Goal: Transaction & Acquisition: Purchase product/service

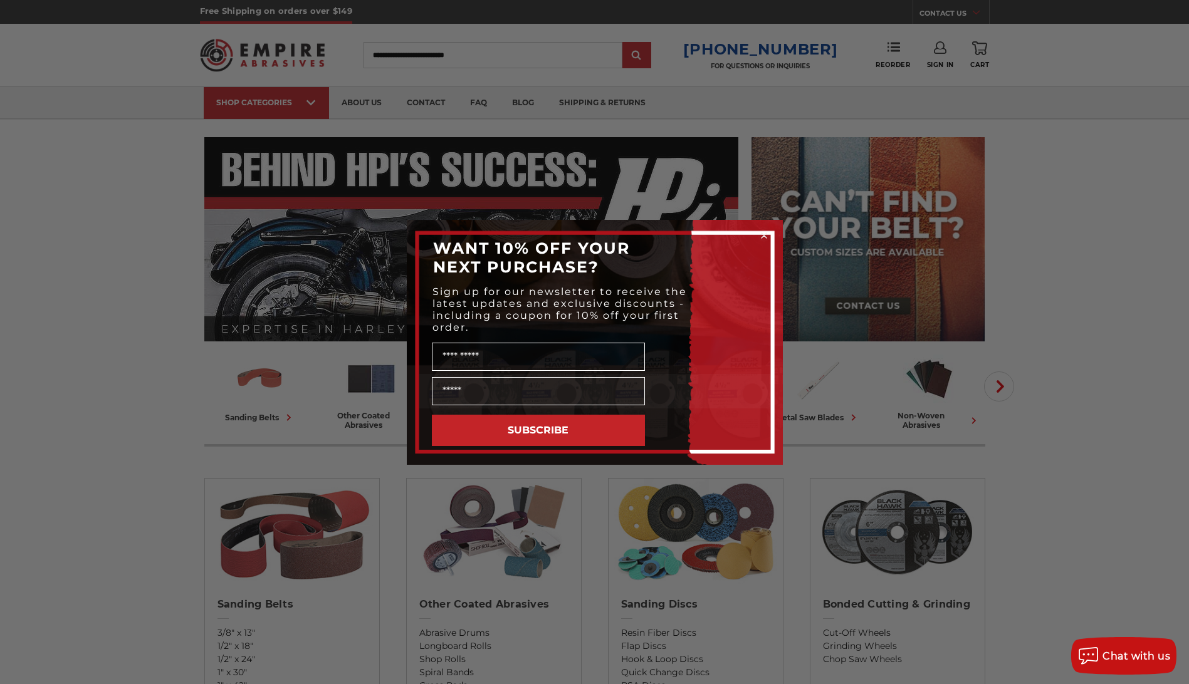
click at [764, 236] on icon "Close dialog" at bounding box center [763, 235] width 5 height 5
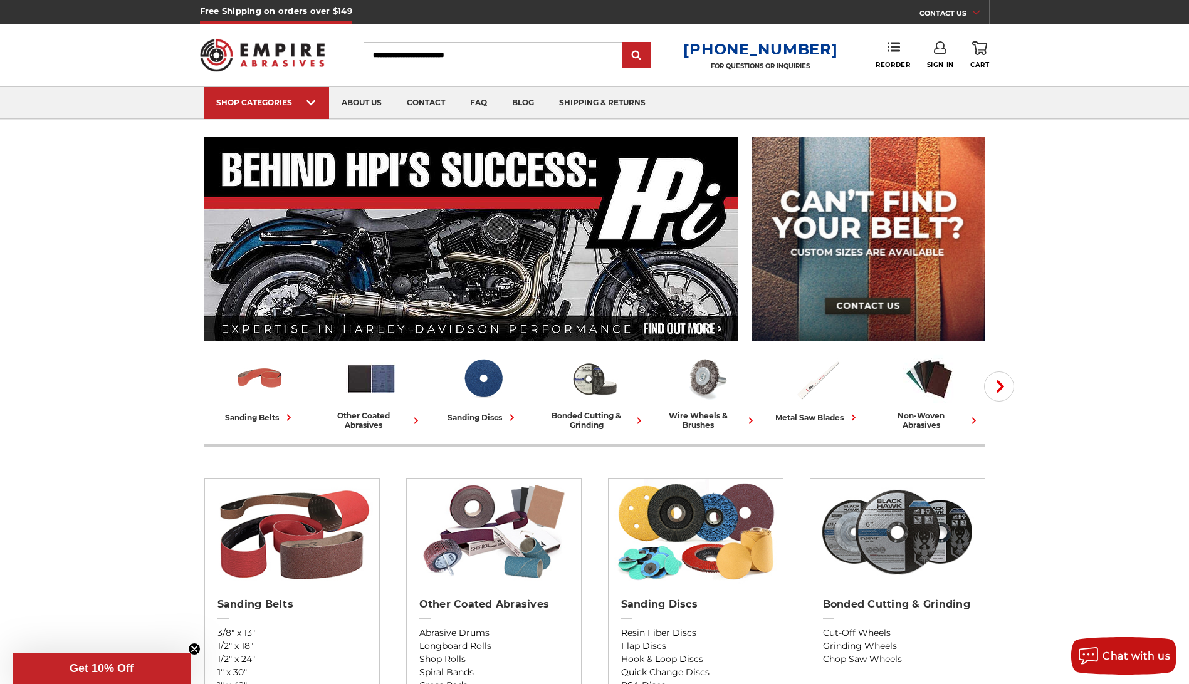
click at [451, 59] on input "Search" at bounding box center [492, 55] width 259 height 26
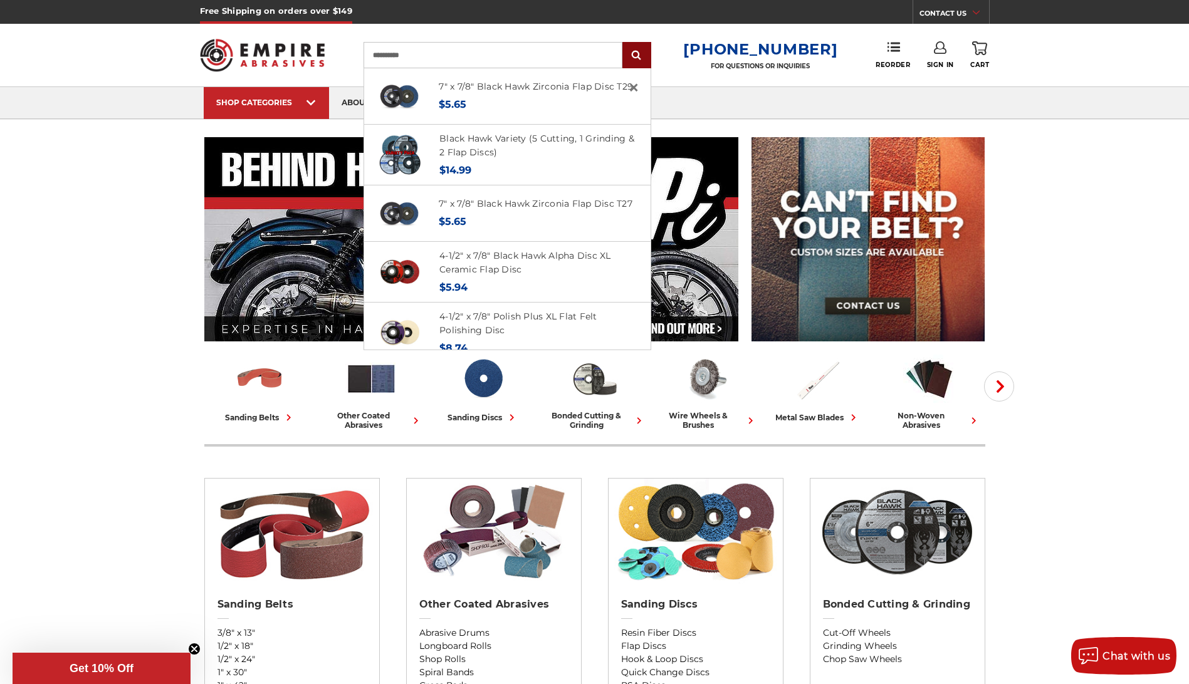
type input "**********"
click at [648, 51] on input "submit" at bounding box center [636, 55] width 25 height 25
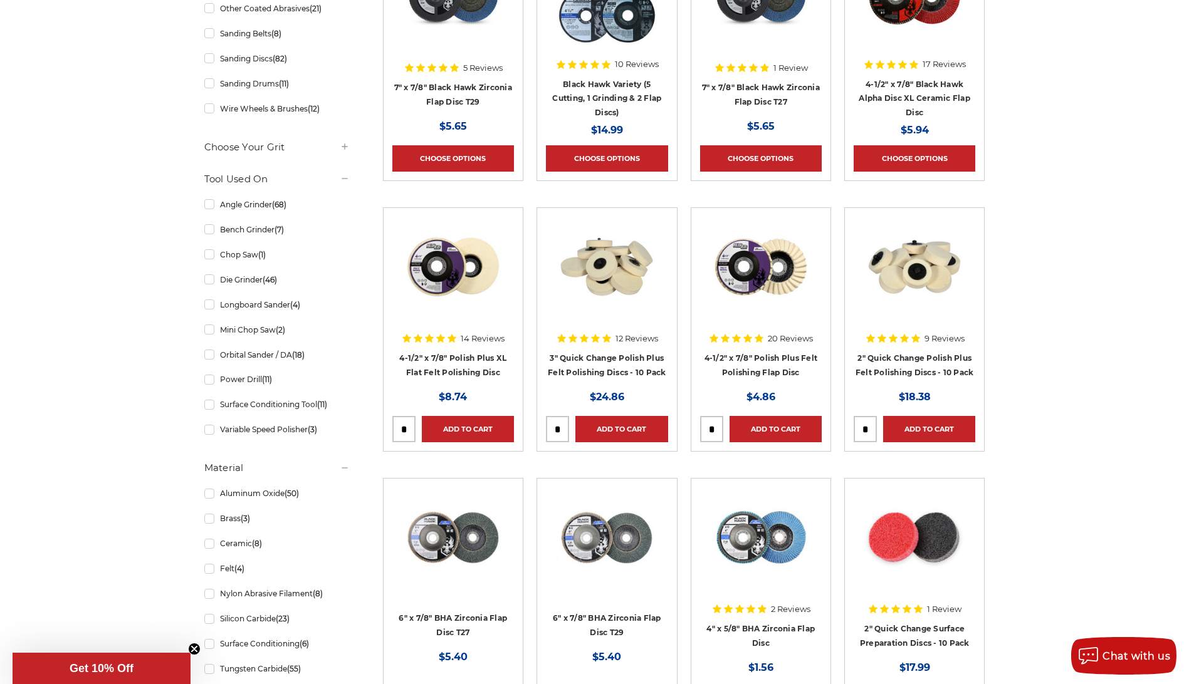
scroll to position [501, 0]
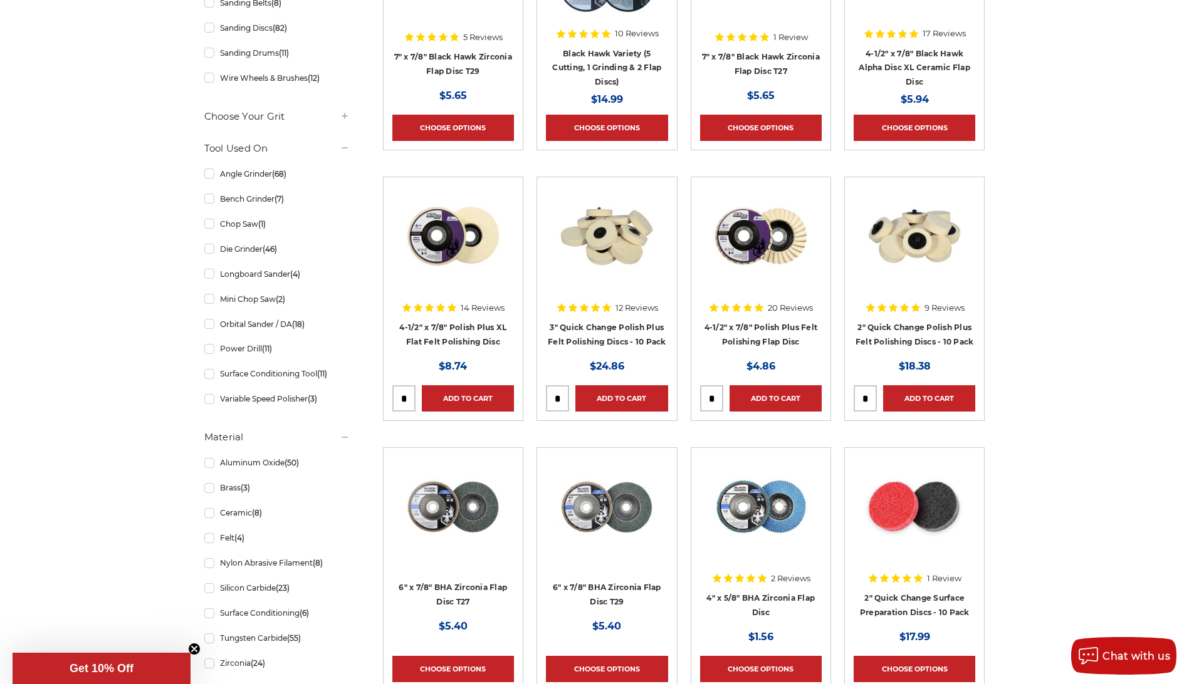
click at [450, 521] on img at bounding box center [453, 507] width 100 height 100
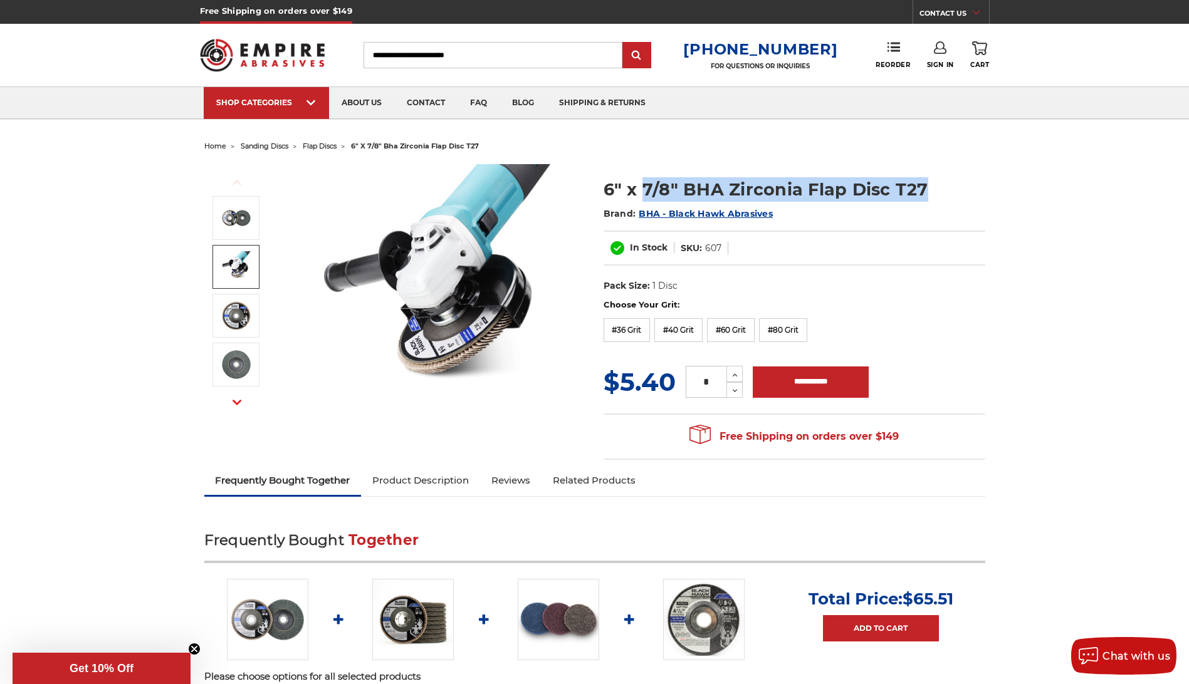
drag, startPoint x: 644, startPoint y: 190, endPoint x: 922, endPoint y: 181, distance: 277.7
click at [922, 181] on h1 "6" x 7/8" BHA Zirconia Flap Disc T27" at bounding box center [794, 189] width 382 height 24
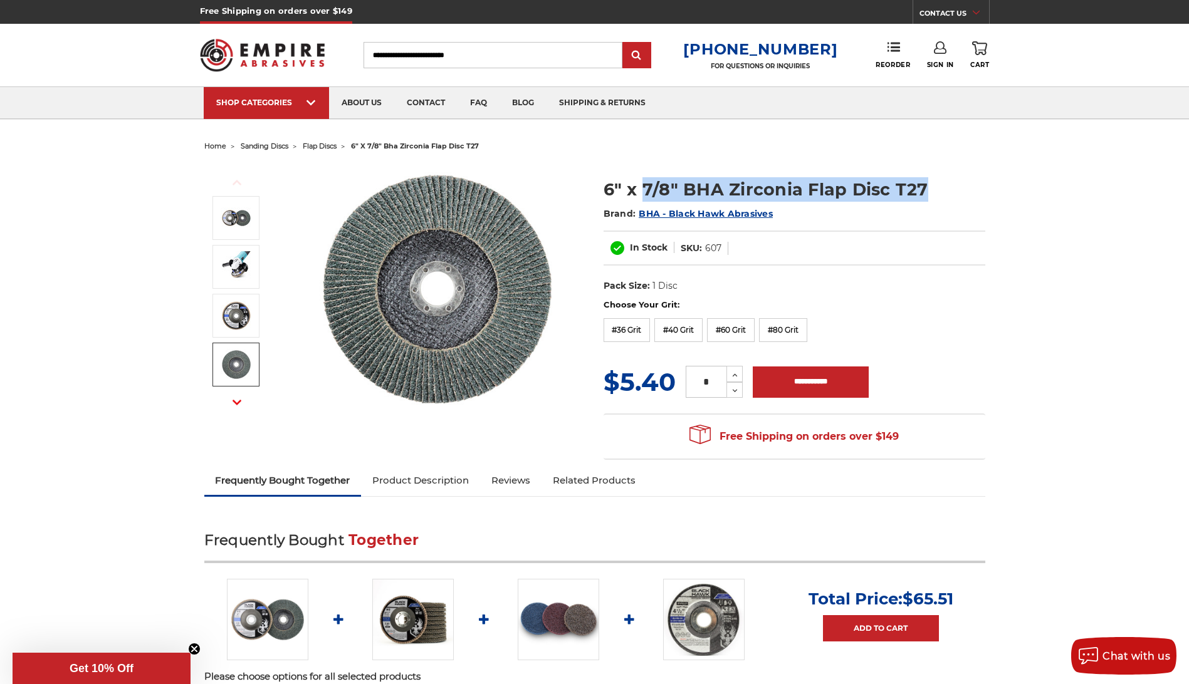
click at [237, 405] on icon "button" at bounding box center [236, 402] width 9 height 9
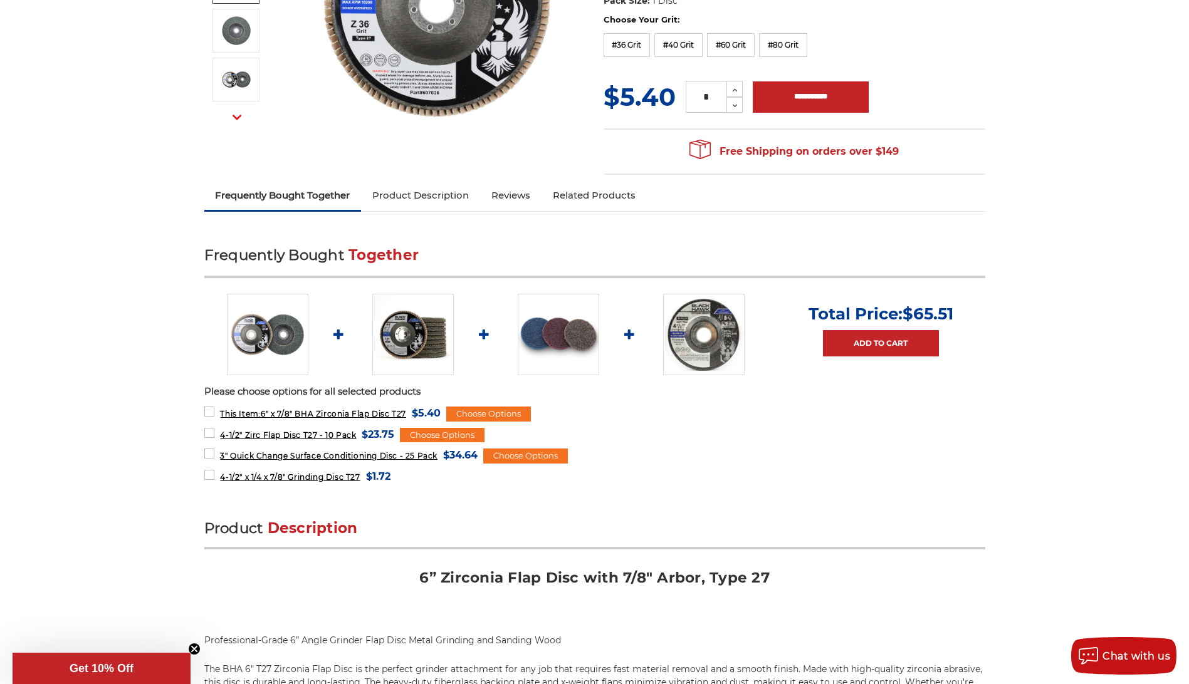
scroll to position [313, 0]
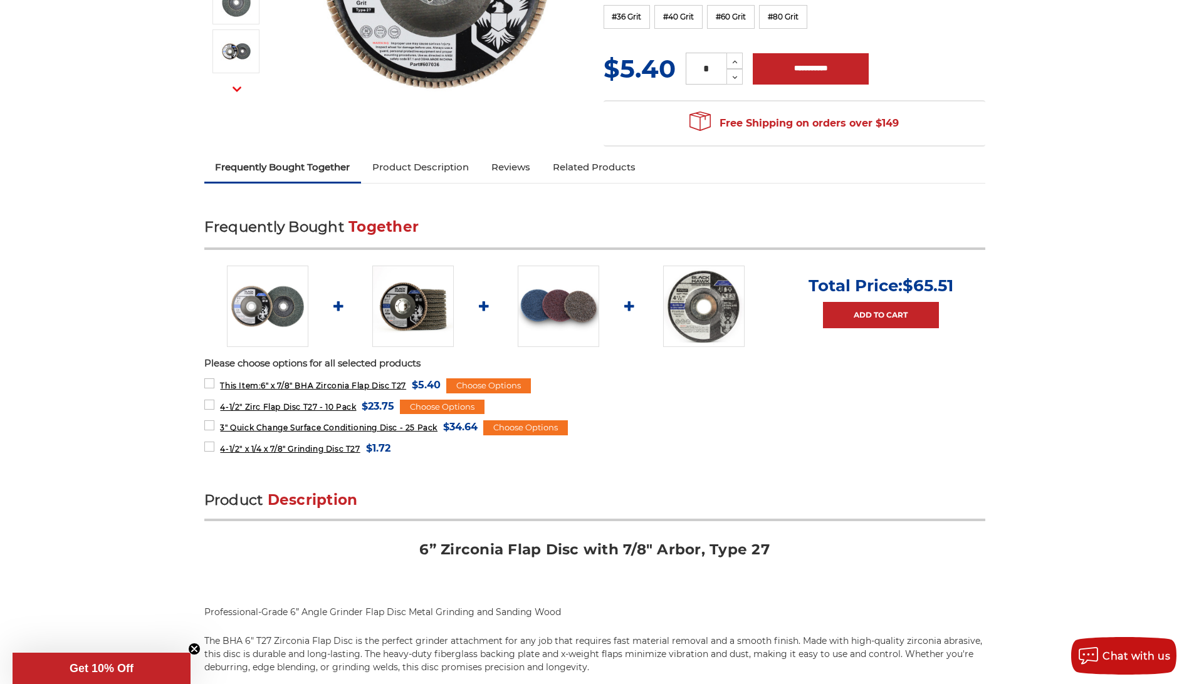
click at [417, 172] on link "Product Description" at bounding box center [420, 167] width 119 height 28
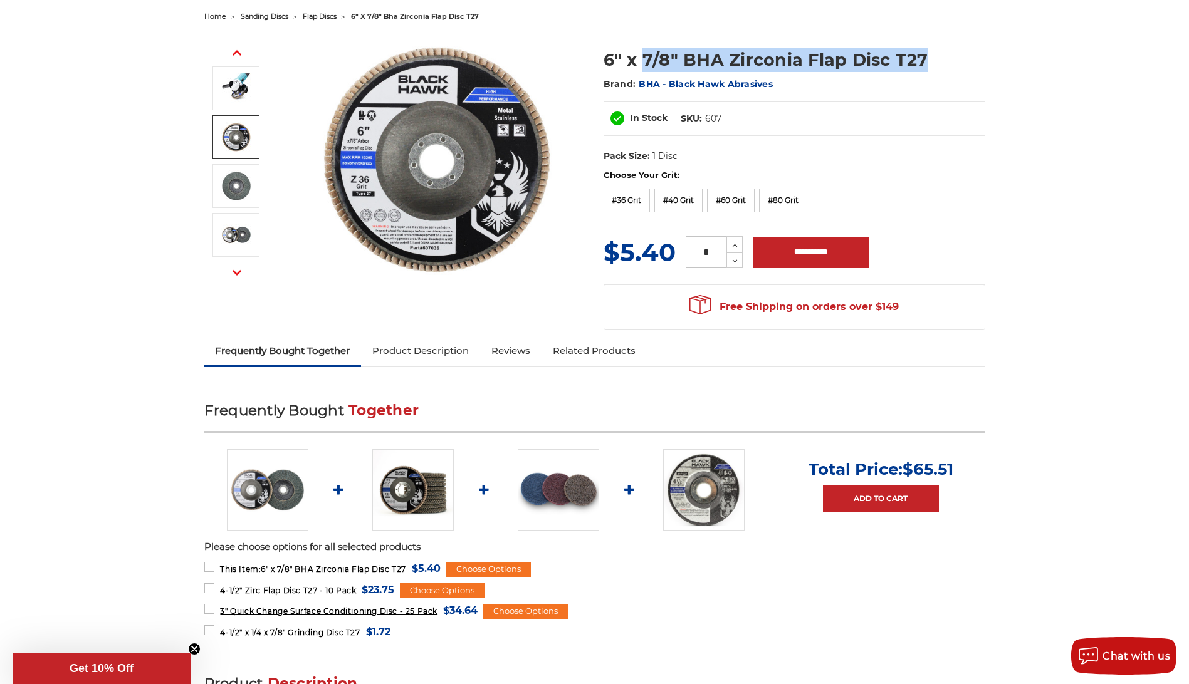
scroll to position [0, 0]
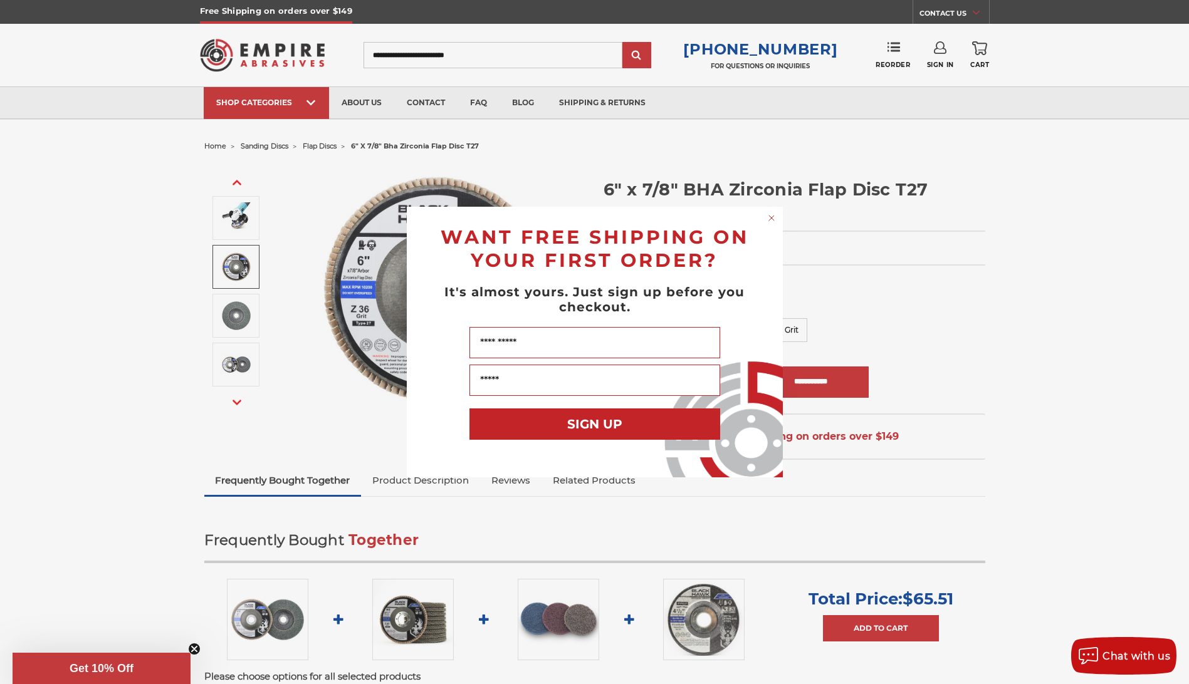
click at [769, 220] on icon "Close dialog" at bounding box center [771, 218] width 5 height 5
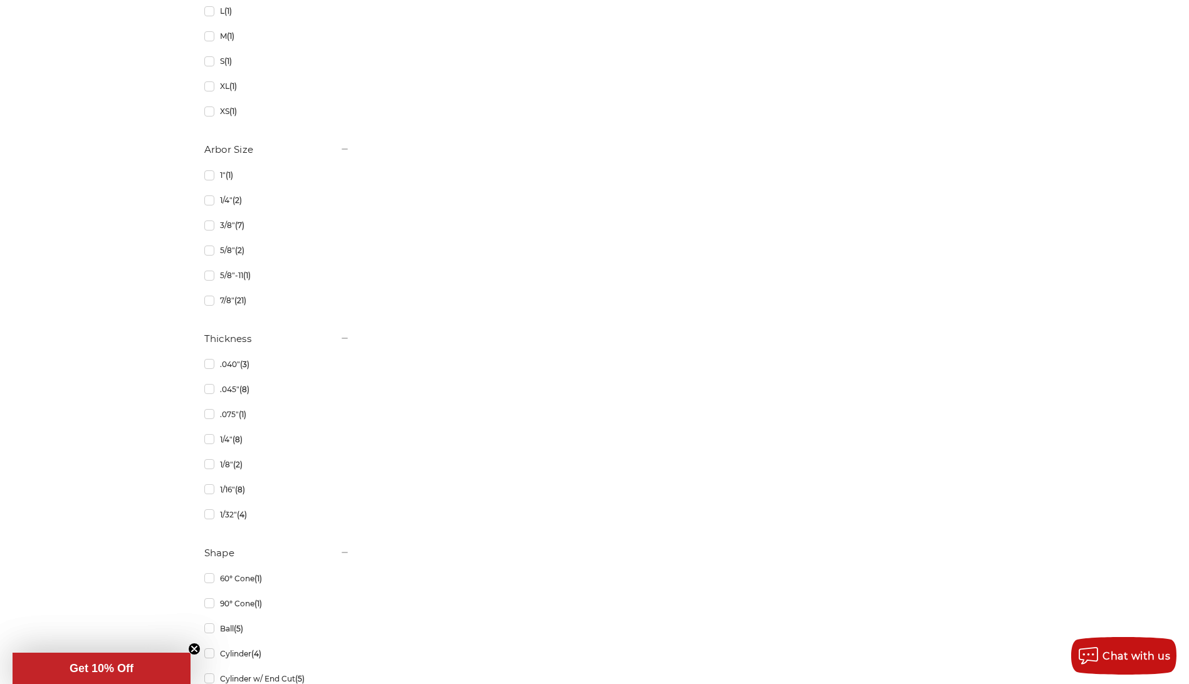
scroll to position [1378, 0]
click at [209, 281] on link "7/8" (21)" at bounding box center [276, 279] width 145 height 22
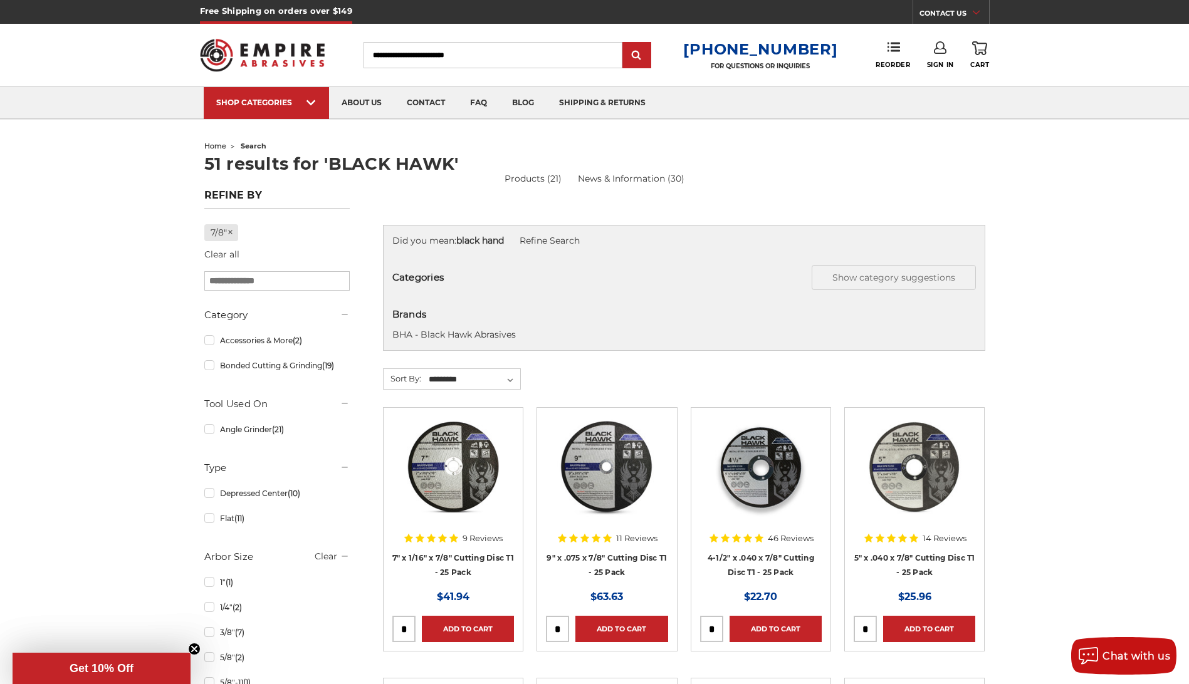
click at [935, 56] on link "Sign In" at bounding box center [940, 55] width 27 height 28
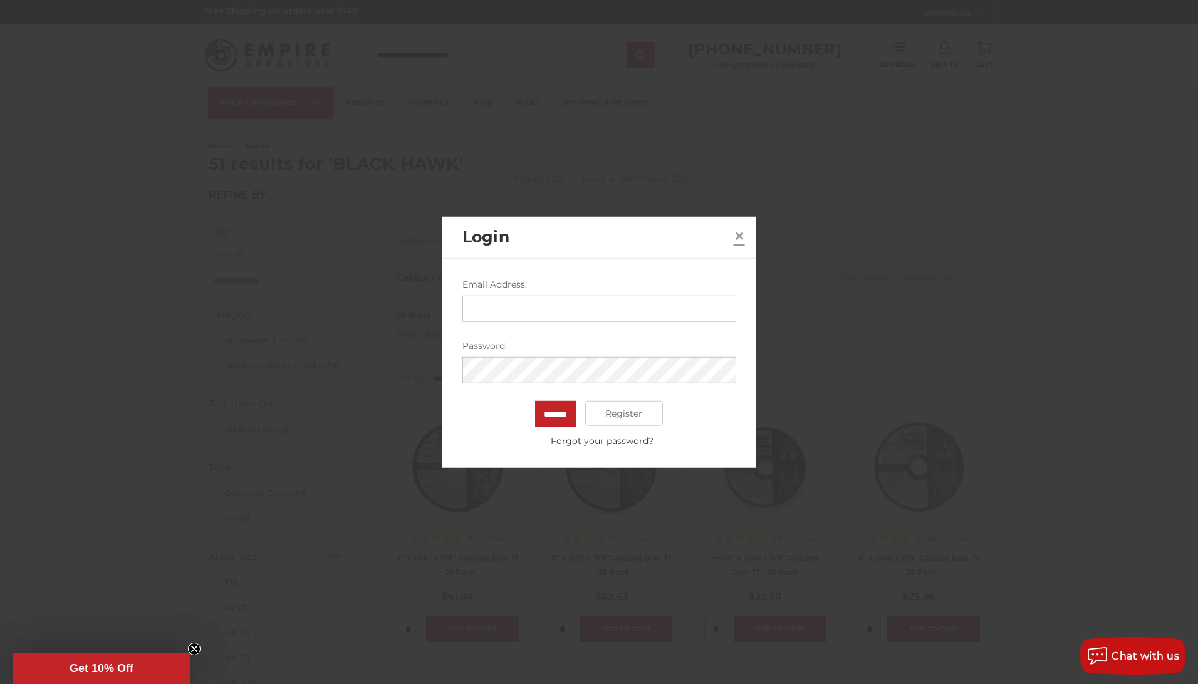
click at [742, 236] on span "×" at bounding box center [739, 235] width 11 height 24
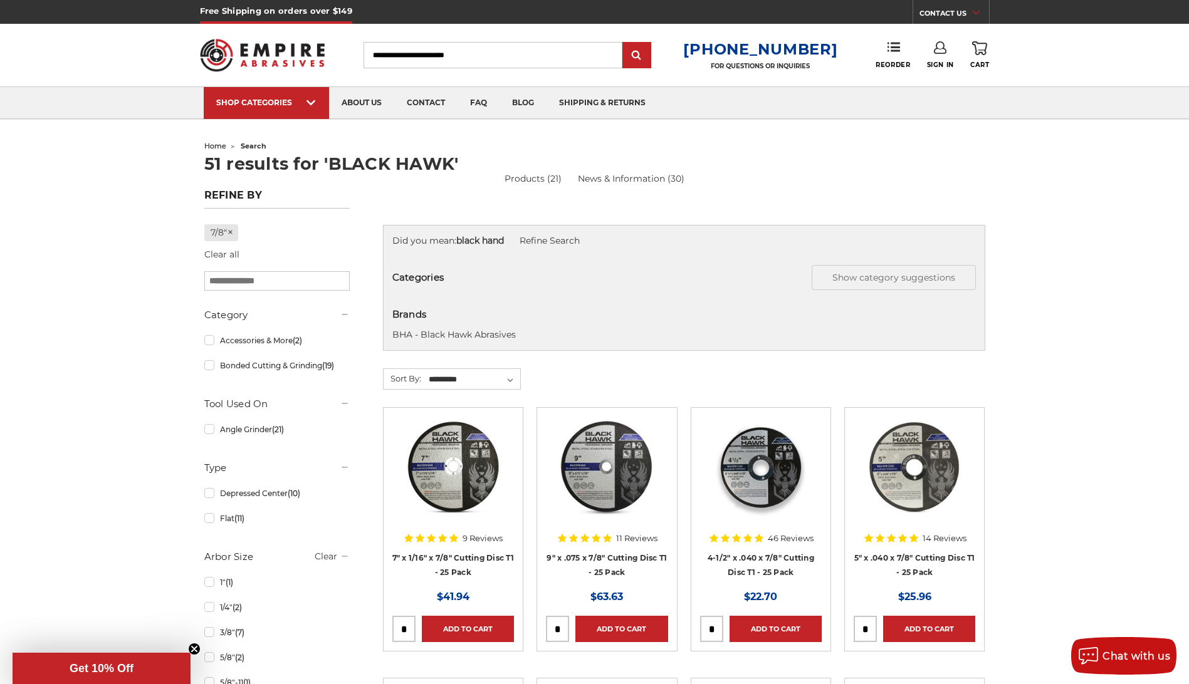
click at [258, 55] on img at bounding box center [262, 55] width 125 height 49
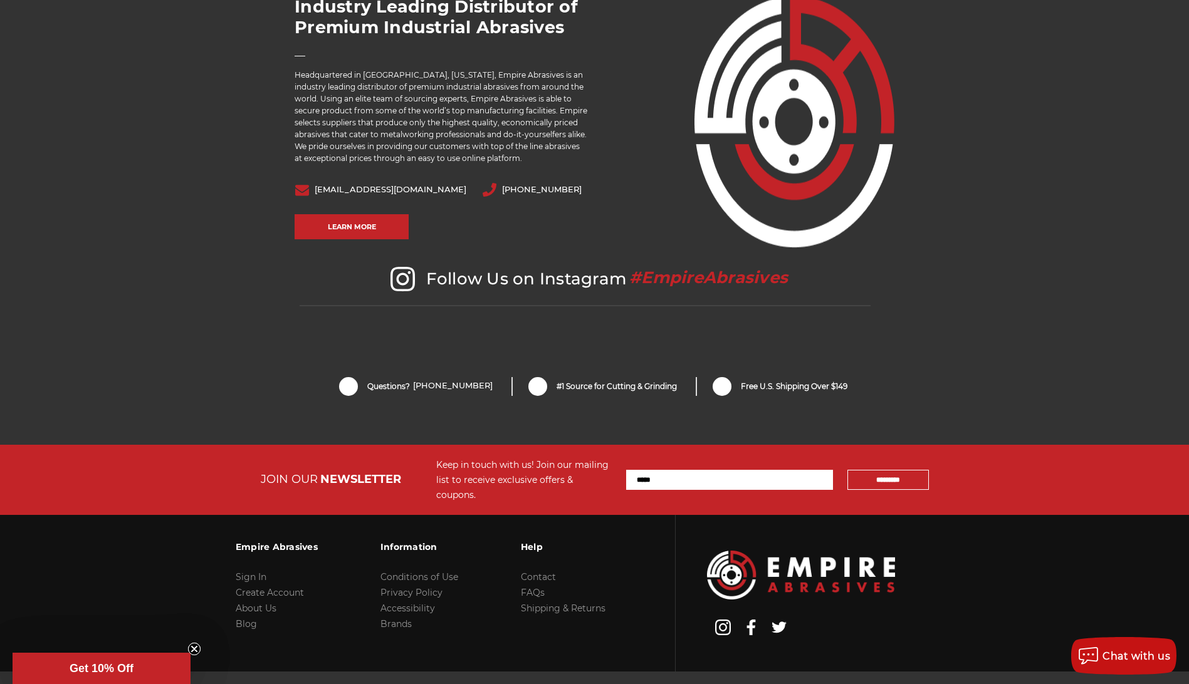
scroll to position [2526, 0]
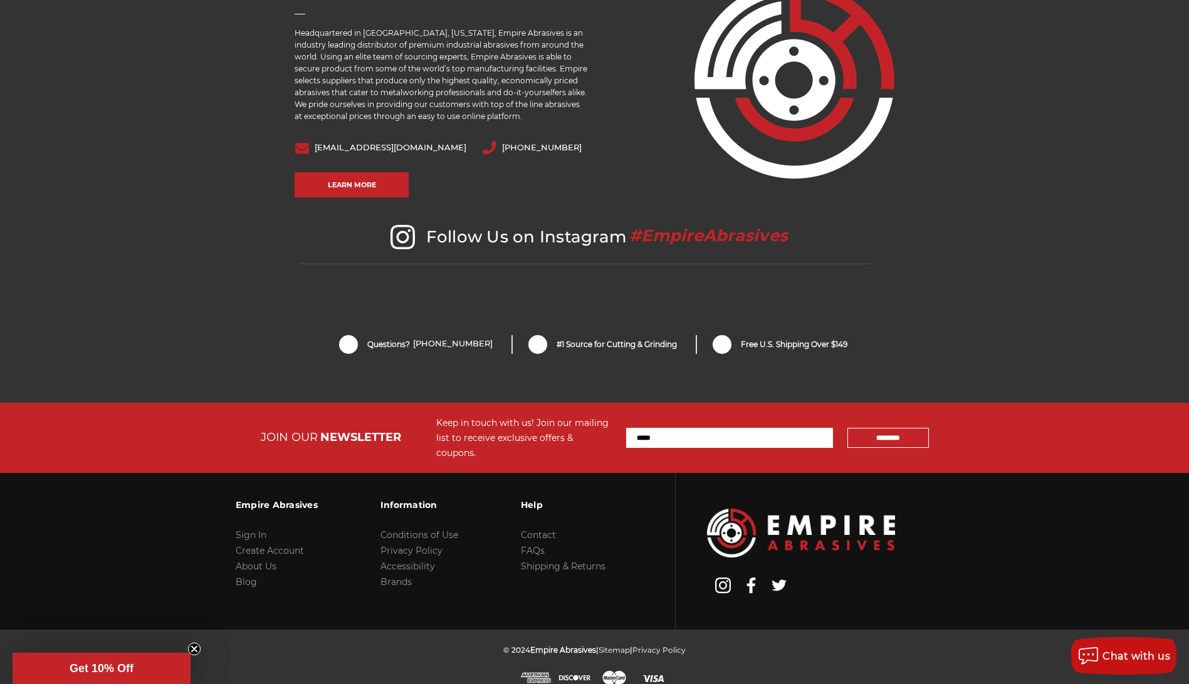
click at [271, 543] on li "Create Account" at bounding box center [277, 551] width 82 height 16
click at [274, 545] on link "Create Account" at bounding box center [270, 550] width 68 height 11
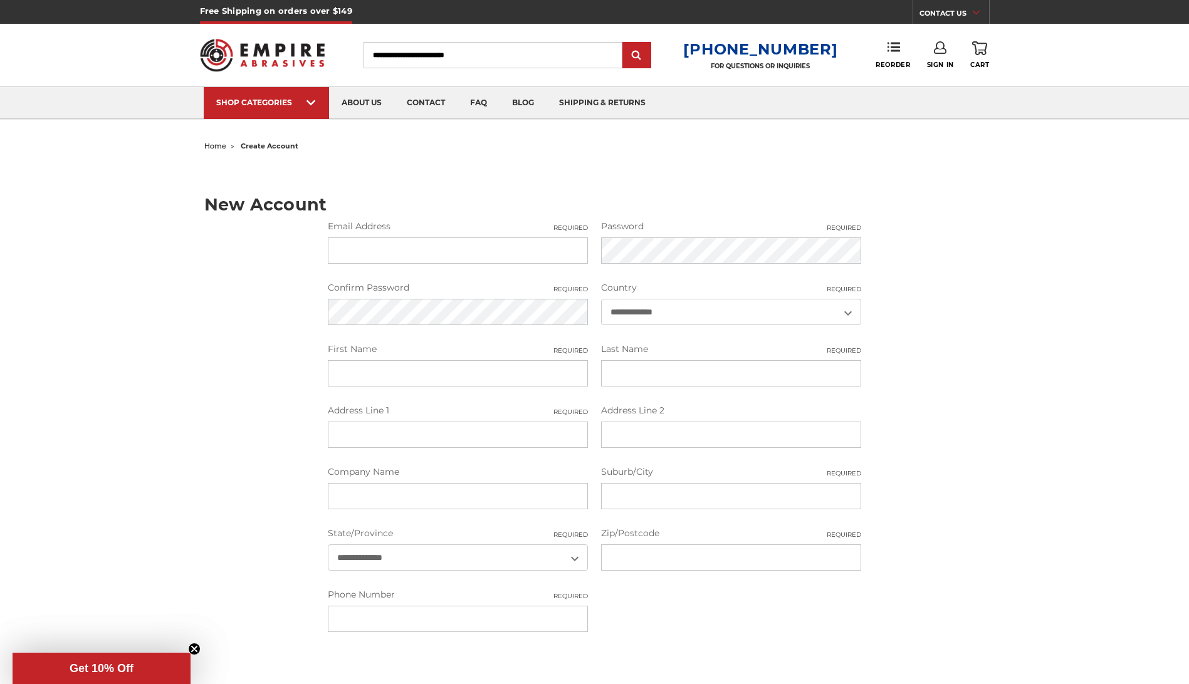
click at [417, 247] on input "Email Address Required" at bounding box center [458, 250] width 260 height 26
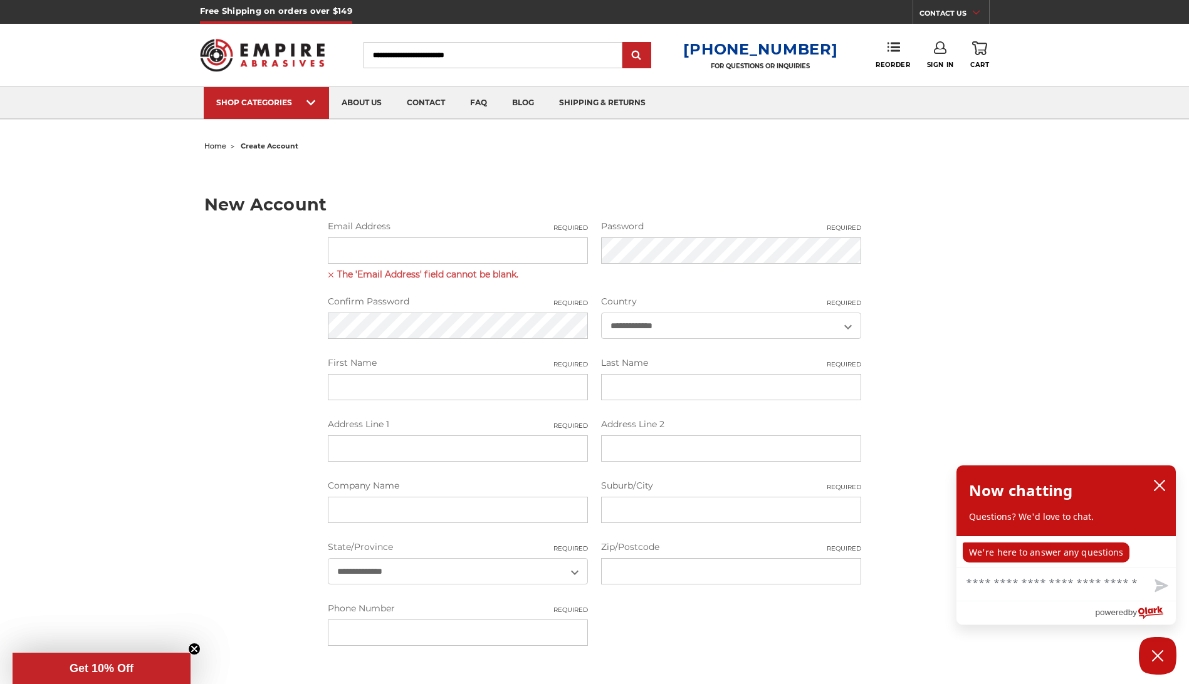
click at [460, 247] on input "Email Address Required" at bounding box center [458, 250] width 260 height 26
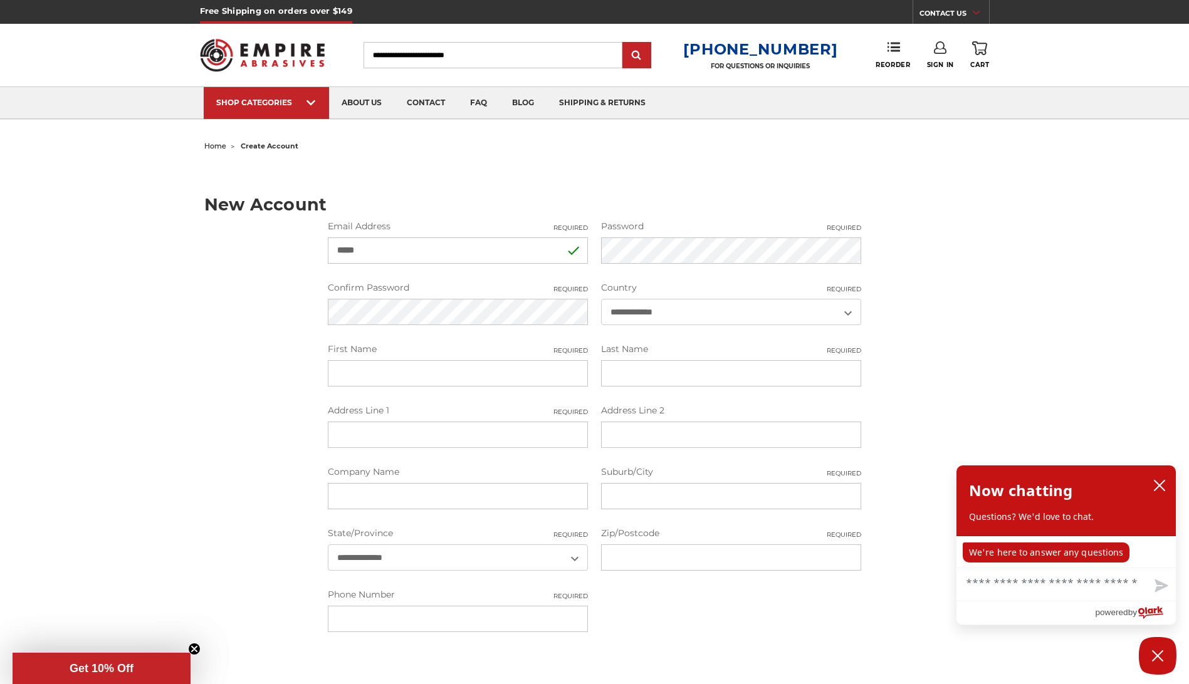
type input "**********"
click at [434, 375] on input "First Name Required" at bounding box center [458, 373] width 260 height 26
type input "****"
type input "*****"
click at [405, 429] on input "Address Line 1 Required" at bounding box center [458, 435] width 260 height 26
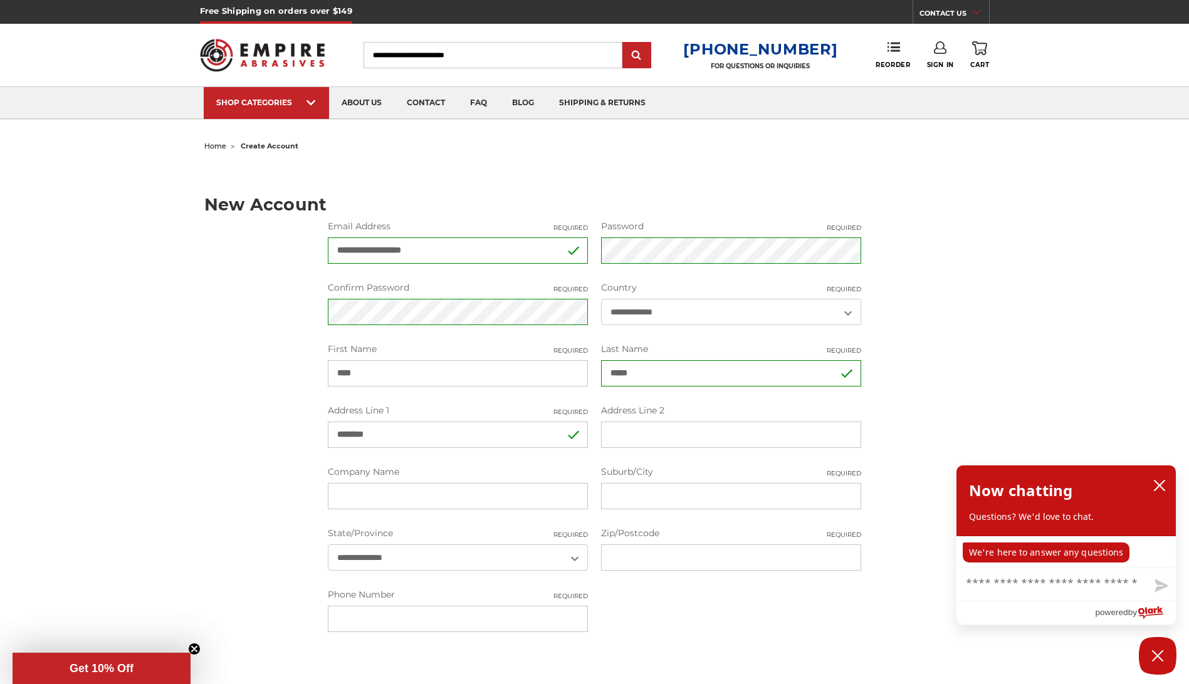
type input "**********"
click at [396, 499] on input "Company Name" at bounding box center [458, 496] width 260 height 26
type input "*****"
click at [643, 494] on input "Suburb/City Required" at bounding box center [731, 496] width 260 height 26
type input "*******"
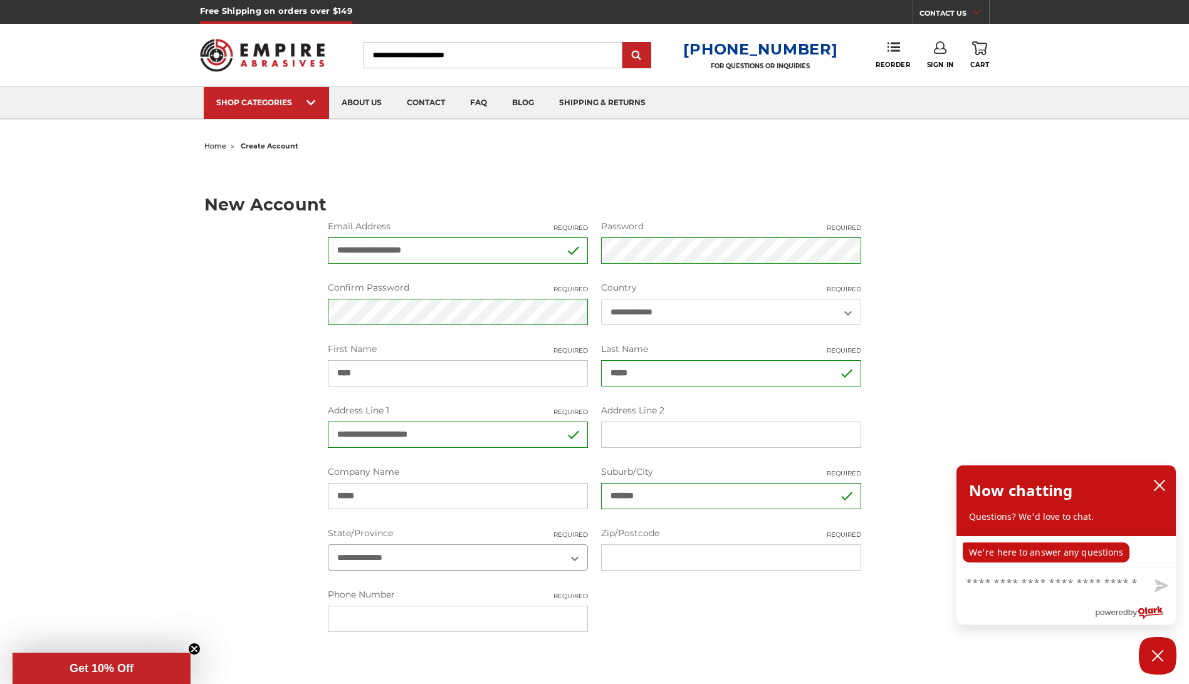
click at [420, 559] on select "**********" at bounding box center [458, 557] width 260 height 26
select select "****"
click at [328, 544] on select "**********" at bounding box center [458, 557] width 260 height 26
click at [697, 557] on input "Zip/Postcode Required" at bounding box center [731, 557] width 260 height 26
type input "*****"
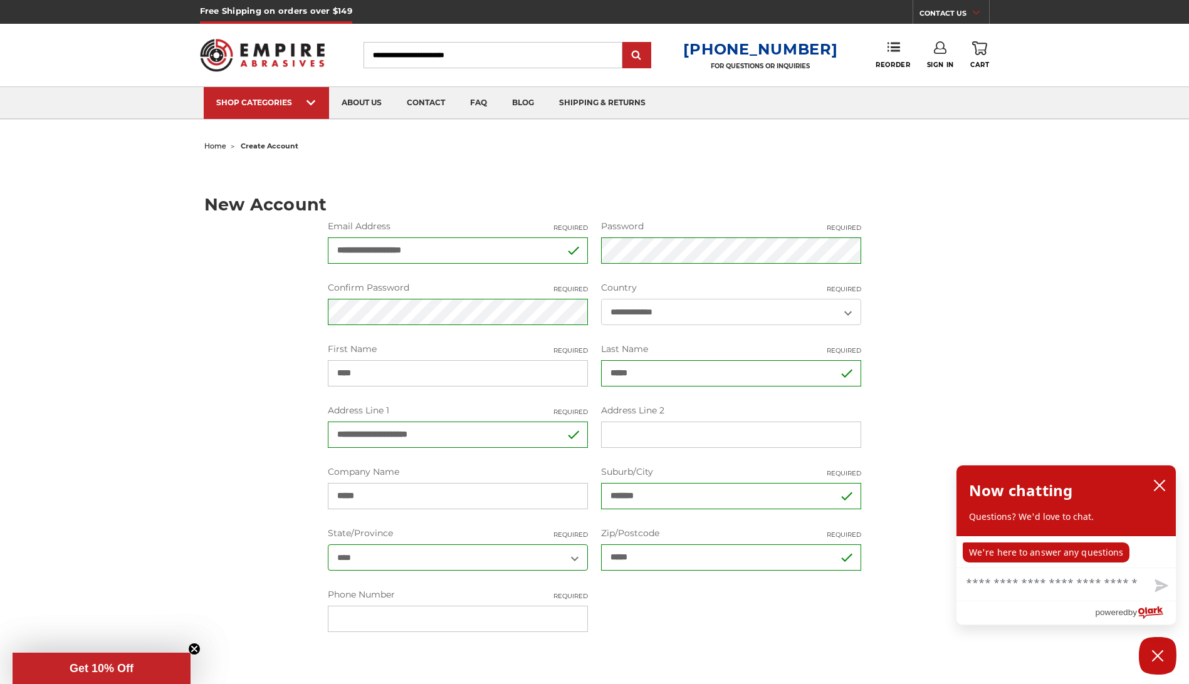
click at [503, 623] on input "Phone Number Required" at bounding box center [458, 619] width 260 height 26
type input "**********"
click at [222, 520] on div "**********" at bounding box center [595, 450] width 886 height 627
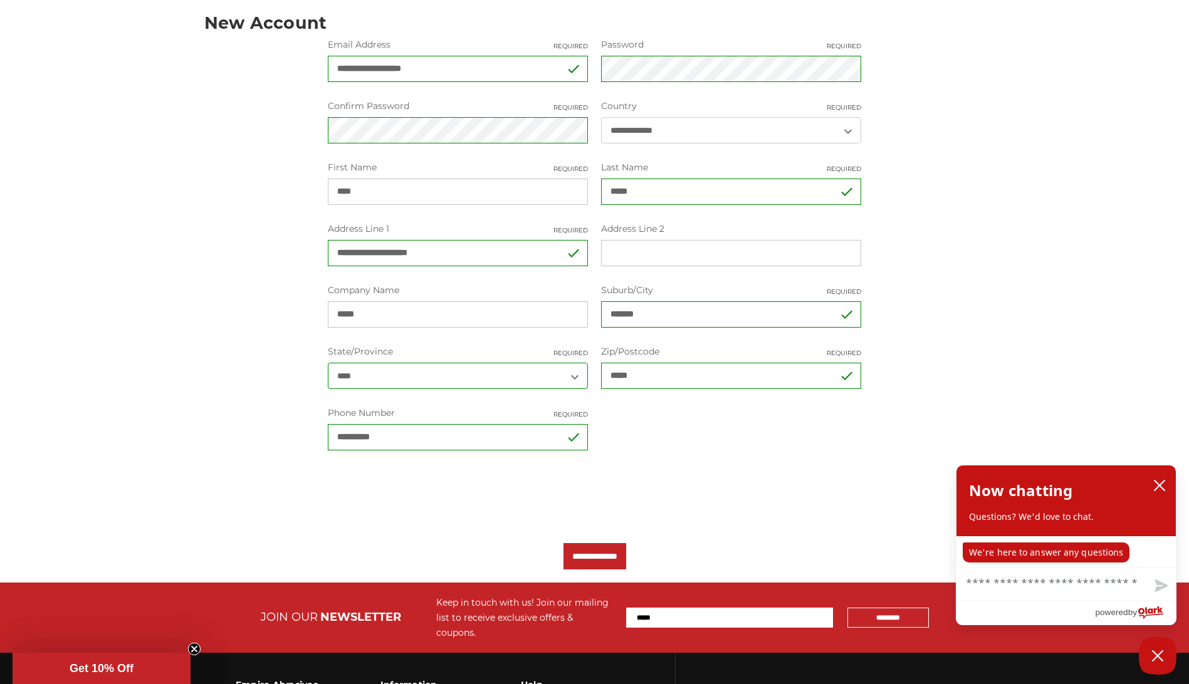
scroll to position [188, 0]
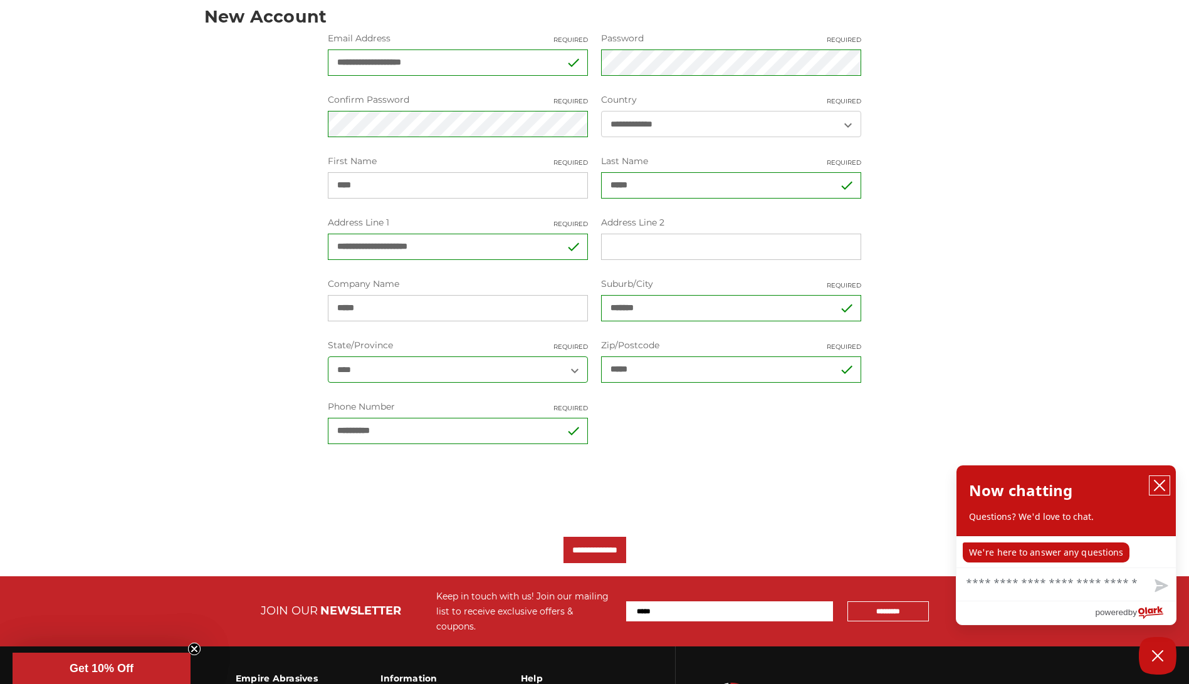
click at [1161, 487] on icon "close chatbox" at bounding box center [1159, 485] width 13 height 13
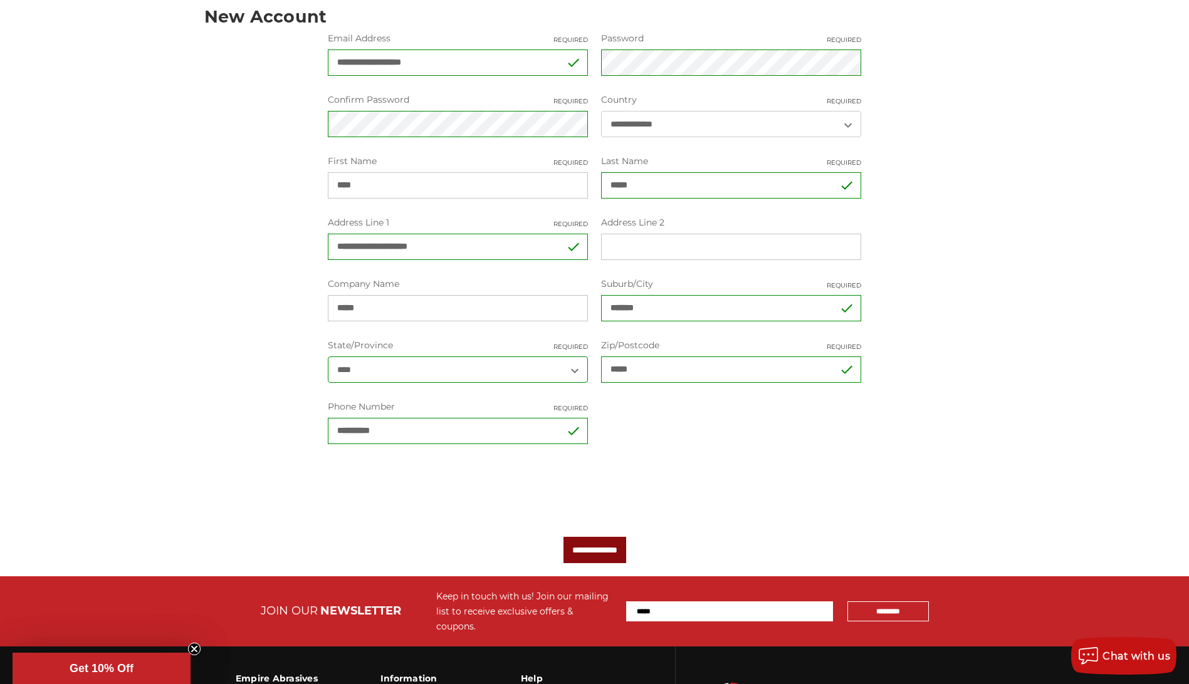
click at [606, 547] on input "**********" at bounding box center [594, 550] width 63 height 26
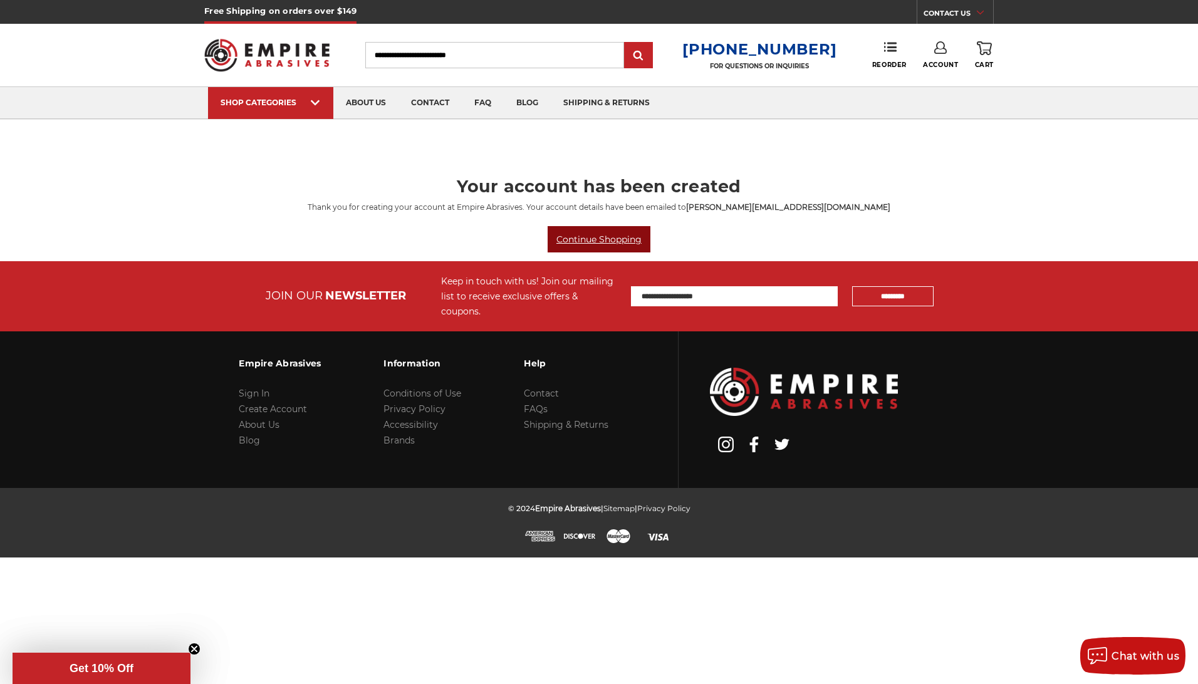
click at [610, 242] on link "Continue Shopping" at bounding box center [599, 239] width 103 height 26
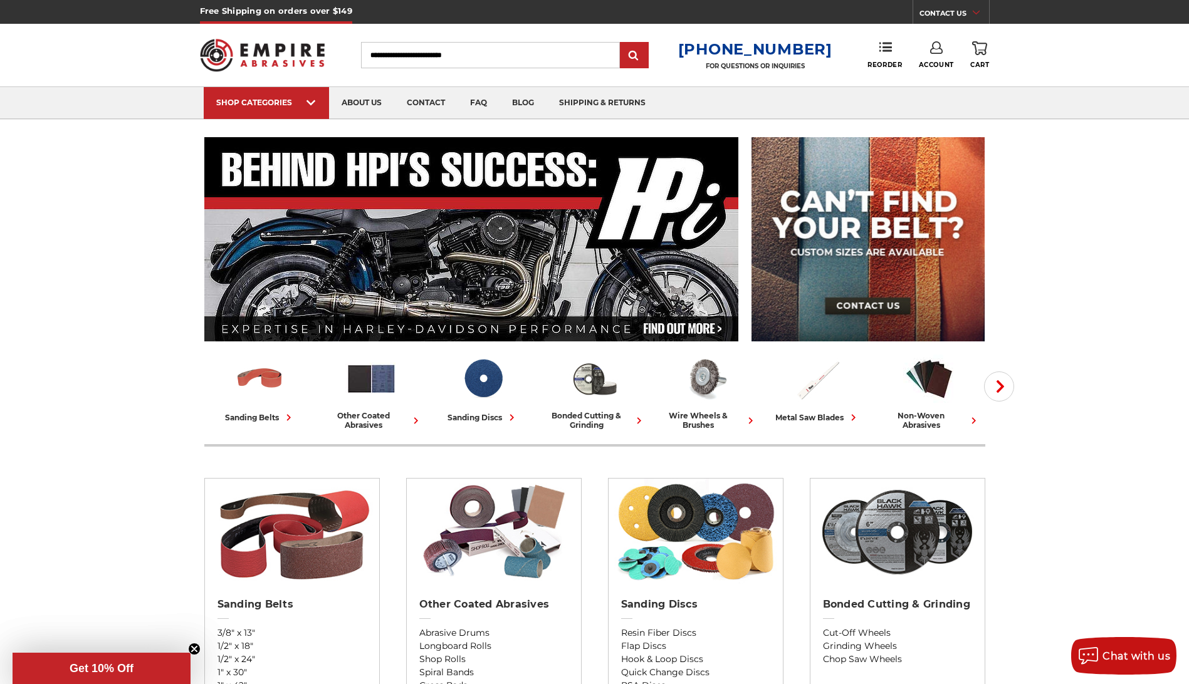
click at [935, 46] on icon at bounding box center [936, 47] width 13 height 13
click at [944, 78] on link "Account" at bounding box center [936, 82] width 90 height 24
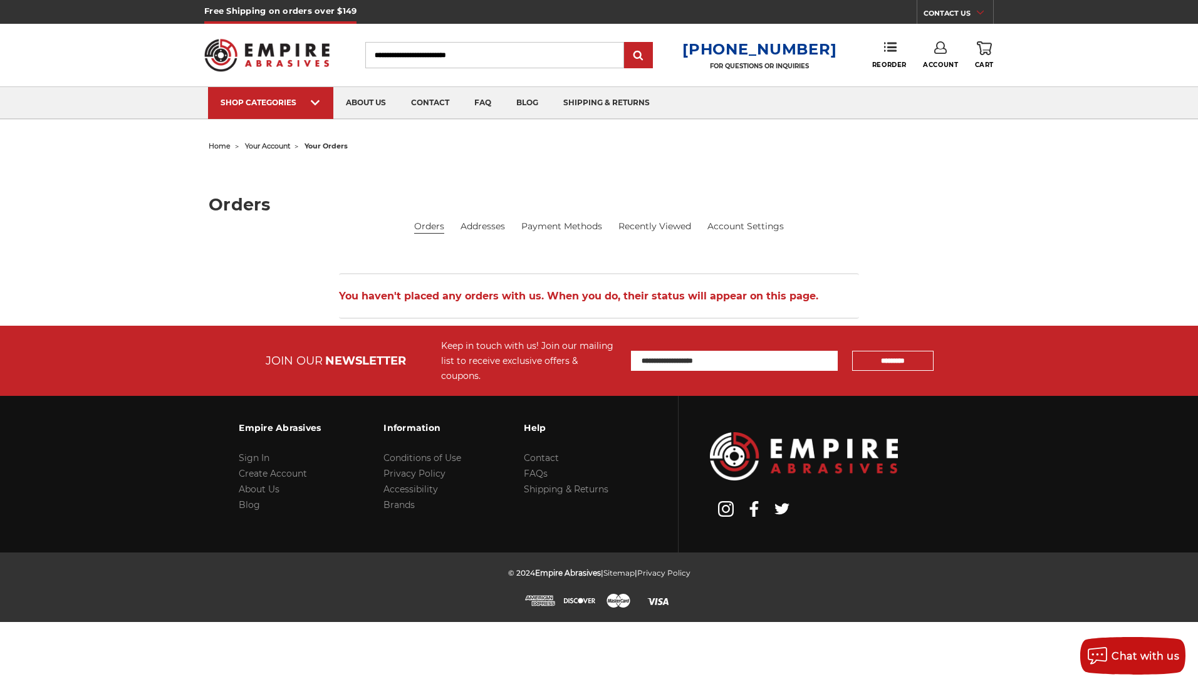
click at [472, 53] on input "Search" at bounding box center [494, 55] width 259 height 26
click at [462, 53] on input "Search" at bounding box center [494, 55] width 259 height 26
paste input "**********"
type input "**********"
click at [651, 58] on input "submit" at bounding box center [638, 55] width 25 height 25
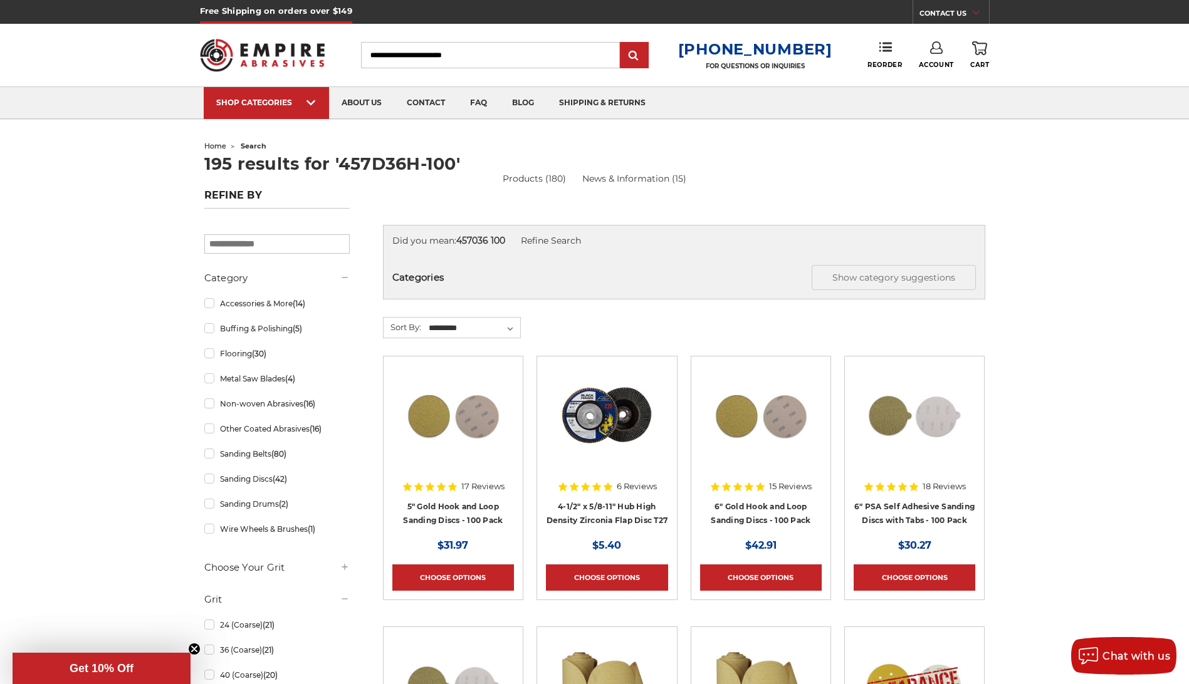
click at [619, 415] on img at bounding box center [606, 415] width 100 height 100
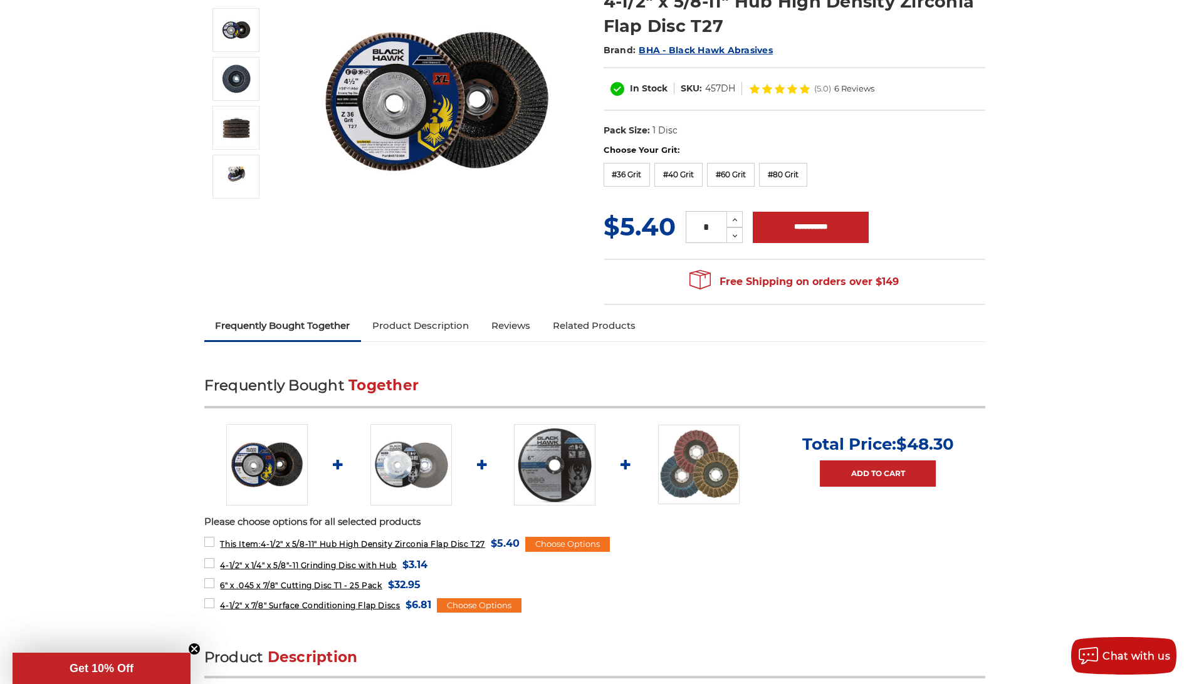
click at [518, 330] on link "Reviews" at bounding box center [510, 326] width 61 height 28
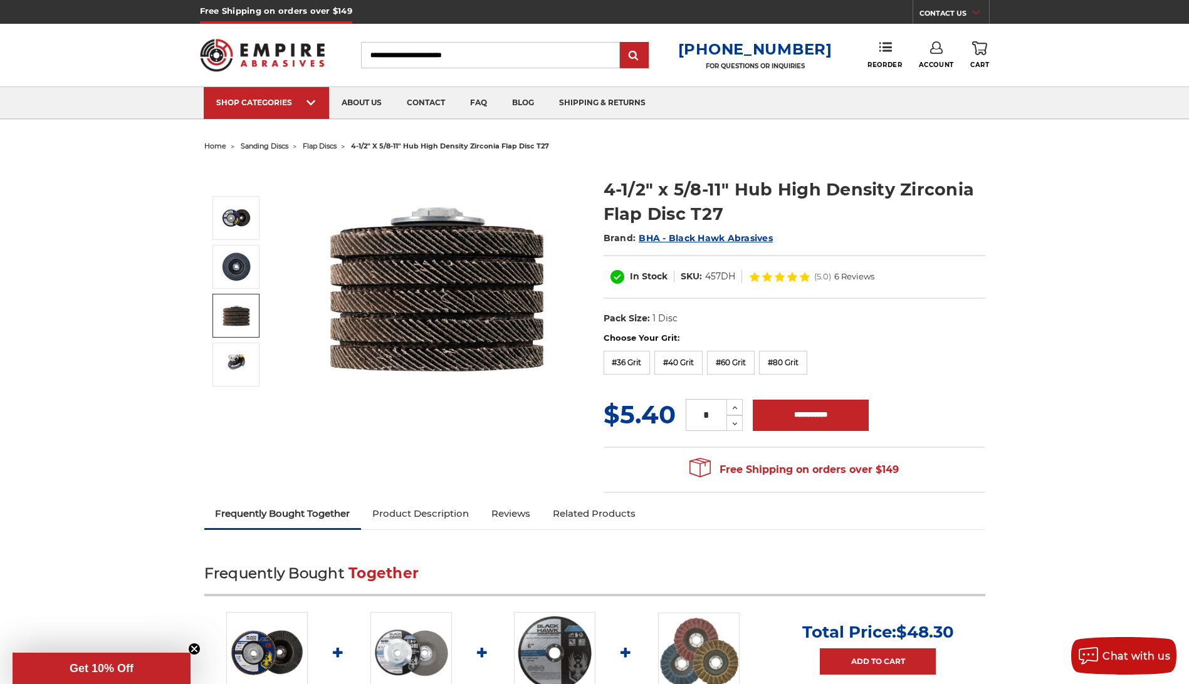
click at [988, 366] on section "Choose Your Grit: #36 Grit #40 Grit #60 Grit #80 Grit #120 Grit MSRP: Was: Now:…" at bounding box center [794, 416] width 399 height 168
click at [276, 58] on img at bounding box center [262, 55] width 125 height 49
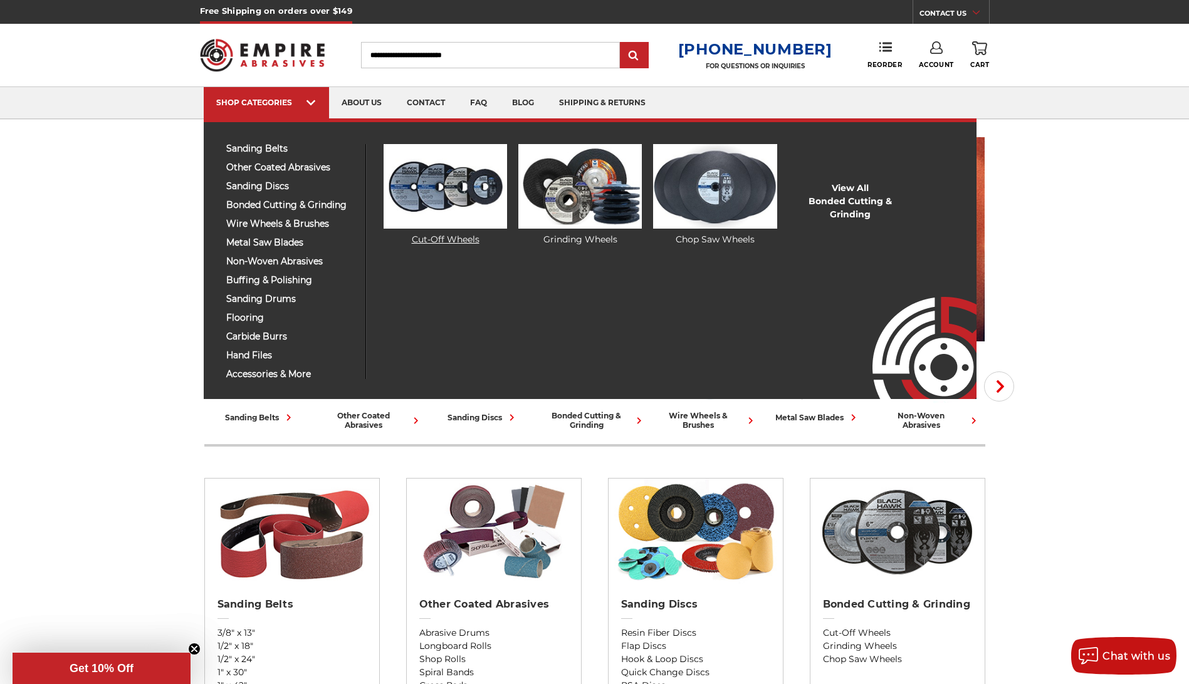
click at [454, 187] on img at bounding box center [444, 186] width 123 height 85
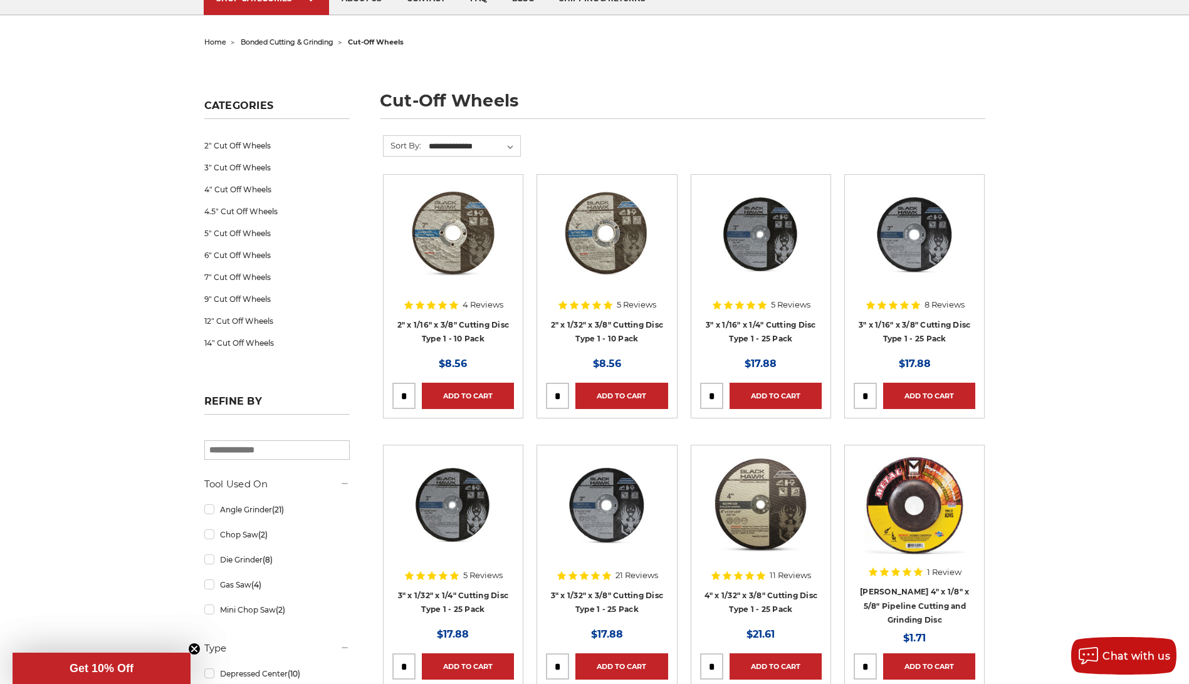
scroll to position [125, 0]
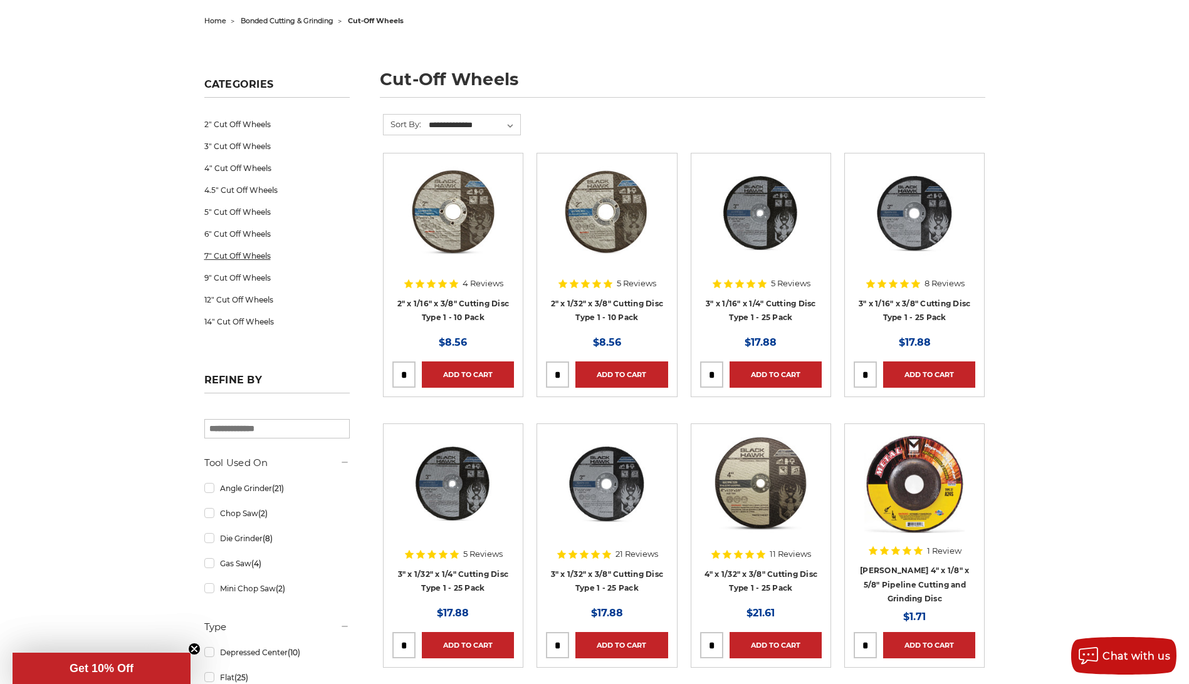
click at [245, 256] on link "7" Cut Off Wheels" at bounding box center [276, 256] width 145 height 22
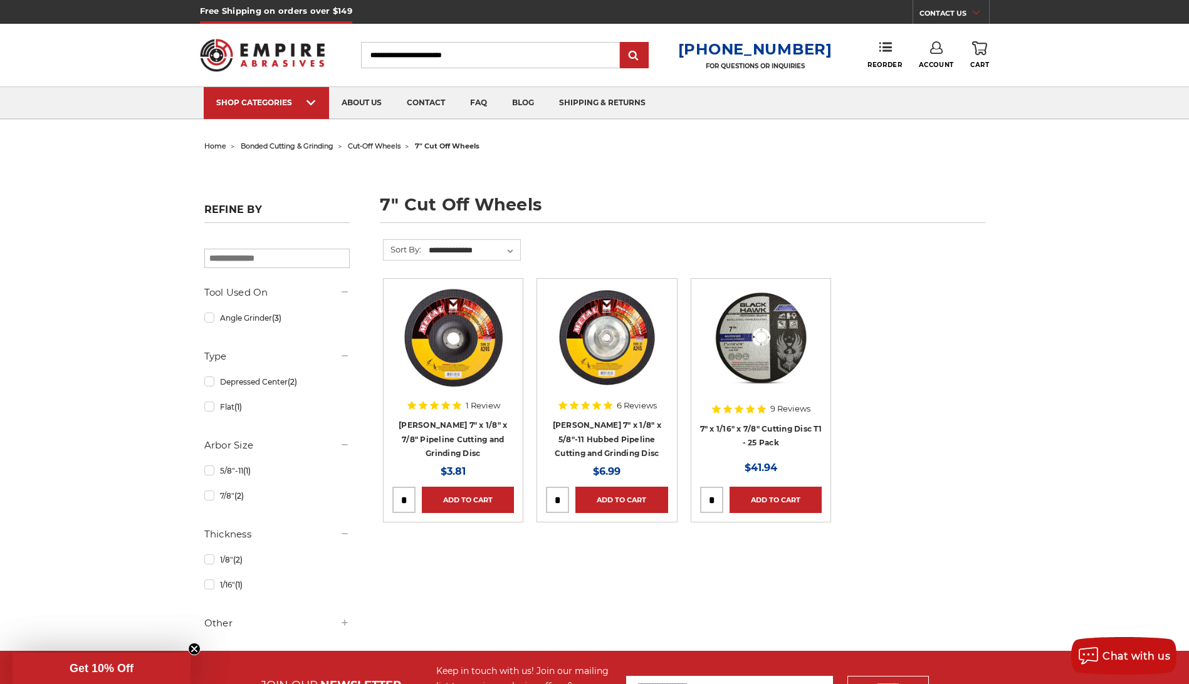
click at [749, 336] on img at bounding box center [760, 338] width 100 height 100
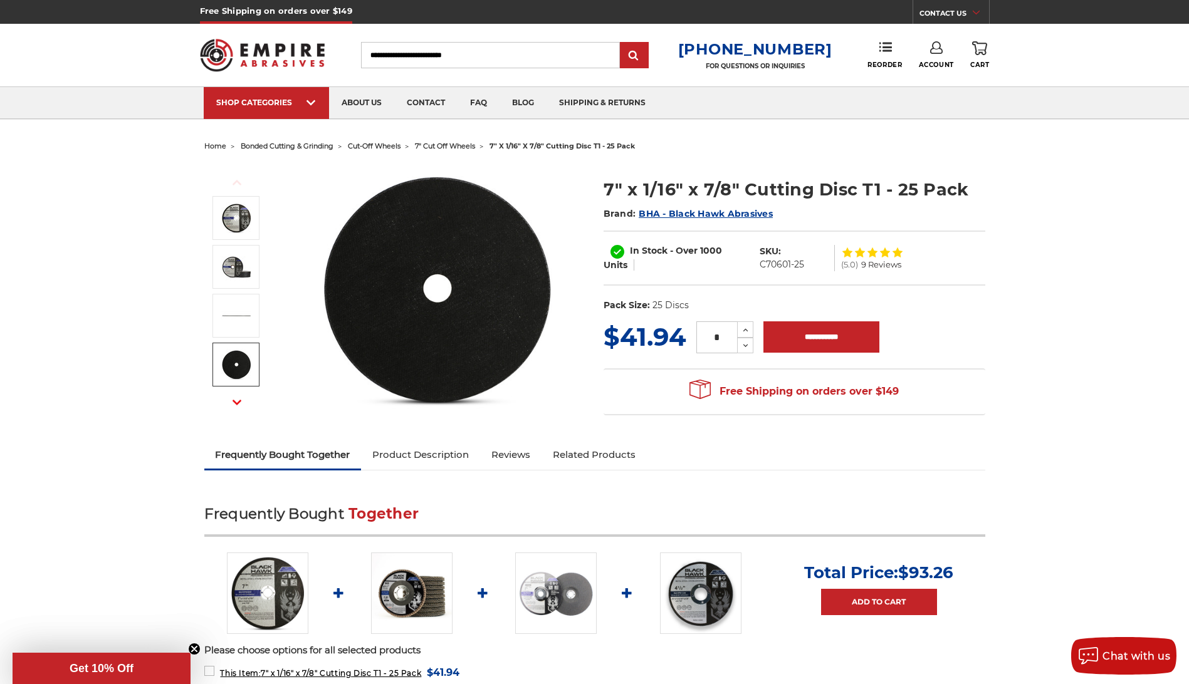
click at [236, 403] on use "button" at bounding box center [236, 402] width 9 height 5
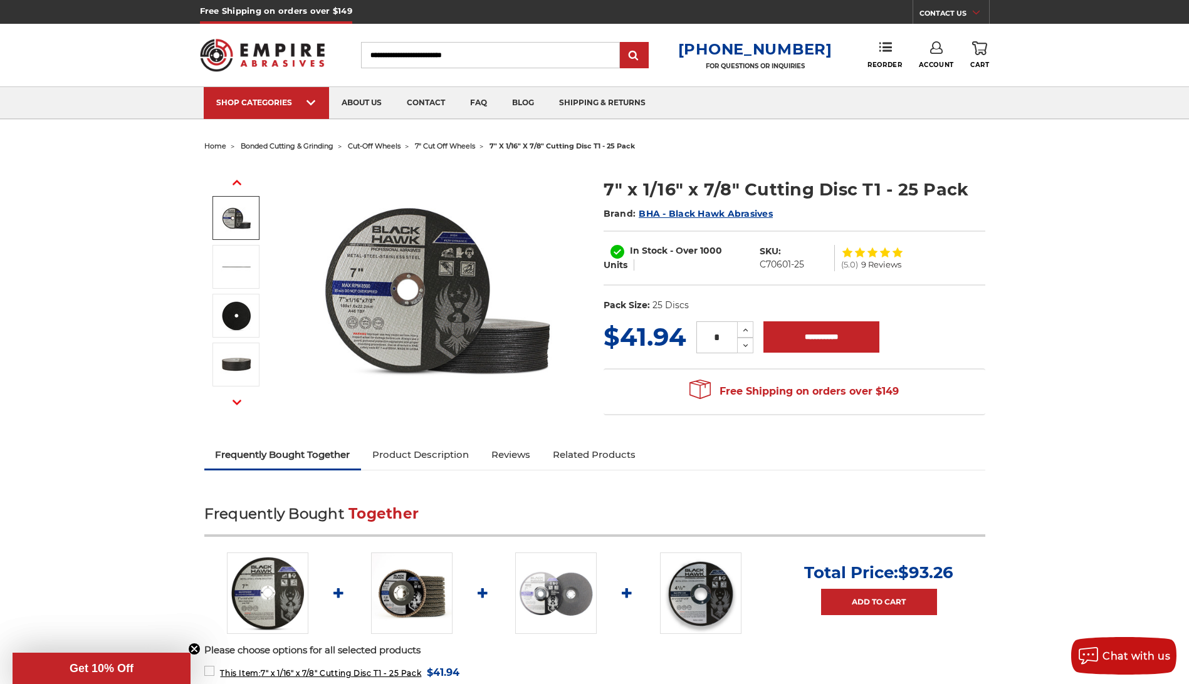
click at [232, 182] on icon "button" at bounding box center [236, 182] width 9 height 9
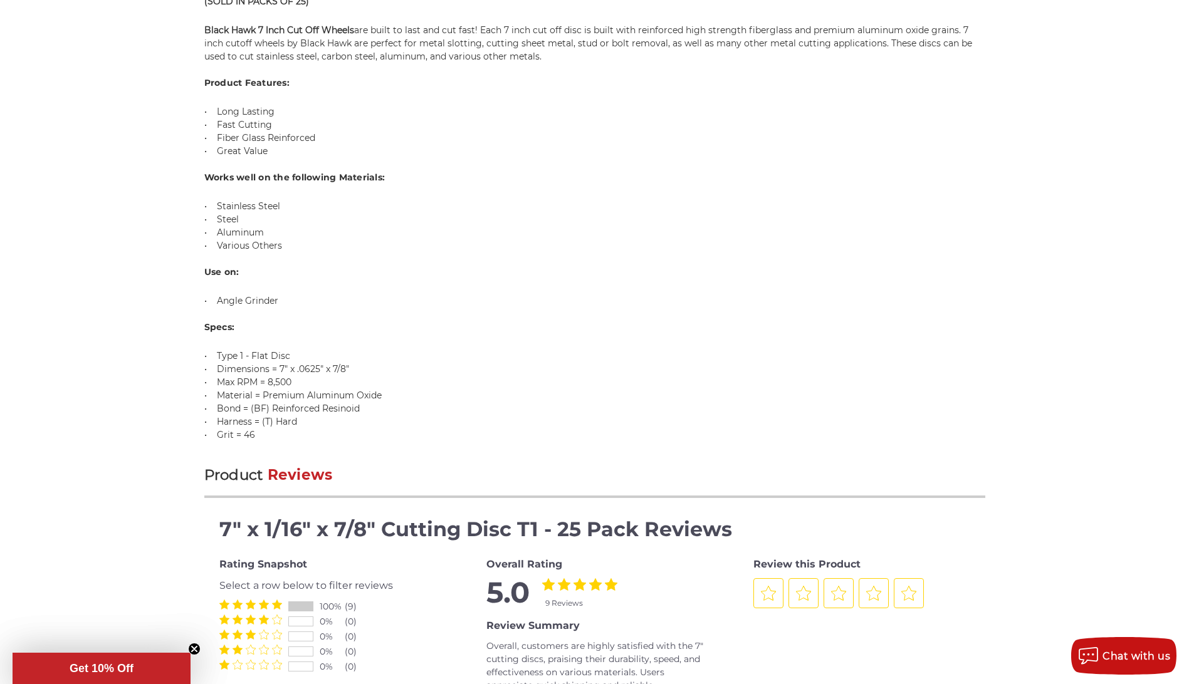
scroll to position [940, 0]
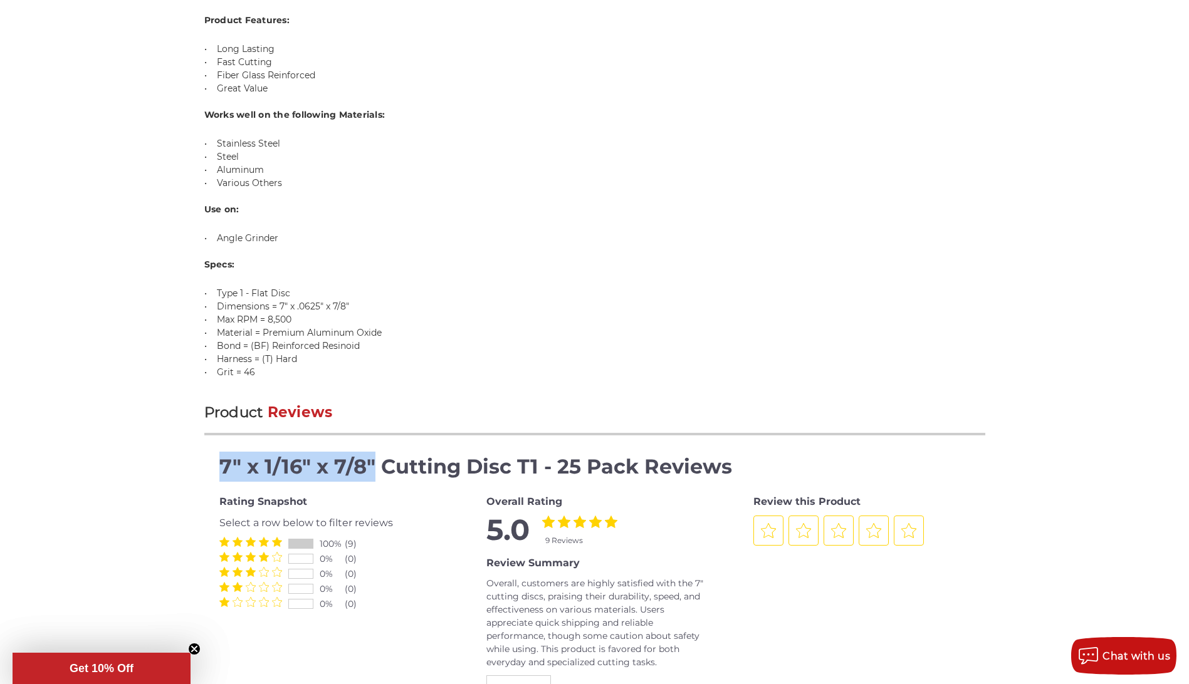
drag, startPoint x: 220, startPoint y: 467, endPoint x: 373, endPoint y: 469, distance: 152.9
click at [373, 469] on h2 "7" x 1/16" x 7/8" Cutting Disc T1 - 25 Pack Reviews" at bounding box center [594, 467] width 751 height 30
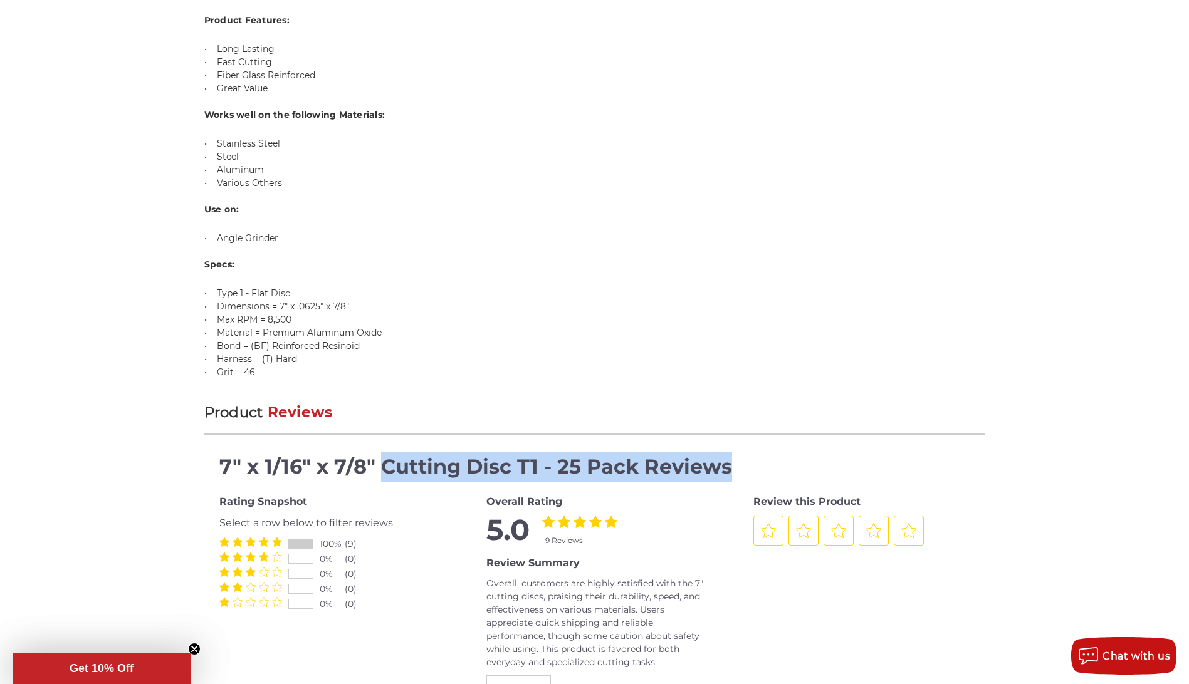
drag, startPoint x: 373, startPoint y: 469, endPoint x: 725, endPoint y: 459, distance: 352.2
click at [725, 459] on h2 "7" x 1/16" x 7/8" Cutting Disc T1 - 25 Pack Reviews" at bounding box center [594, 467] width 751 height 30
drag, startPoint x: 725, startPoint y: 459, endPoint x: 615, endPoint y: 459, distance: 109.6
click at [615, 459] on h2 "7" x 1/16" x 7/8" Cutting Disc T1 - 25 Pack Reviews" at bounding box center [594, 467] width 751 height 30
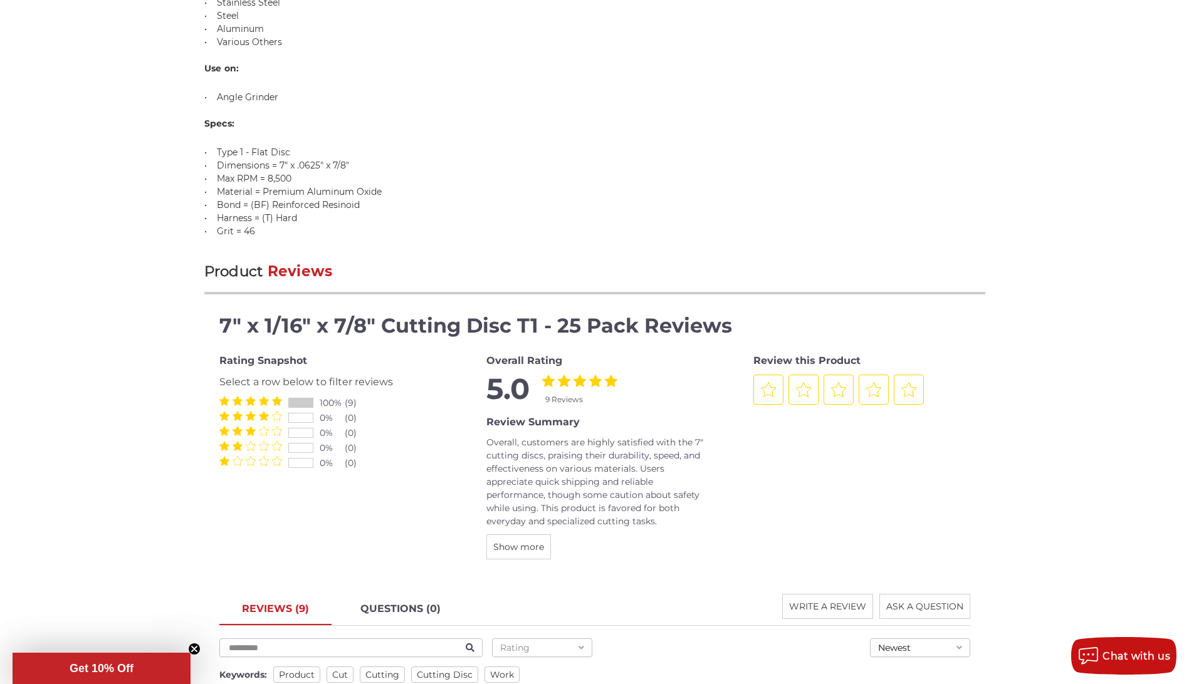
scroll to position [1128, 0]
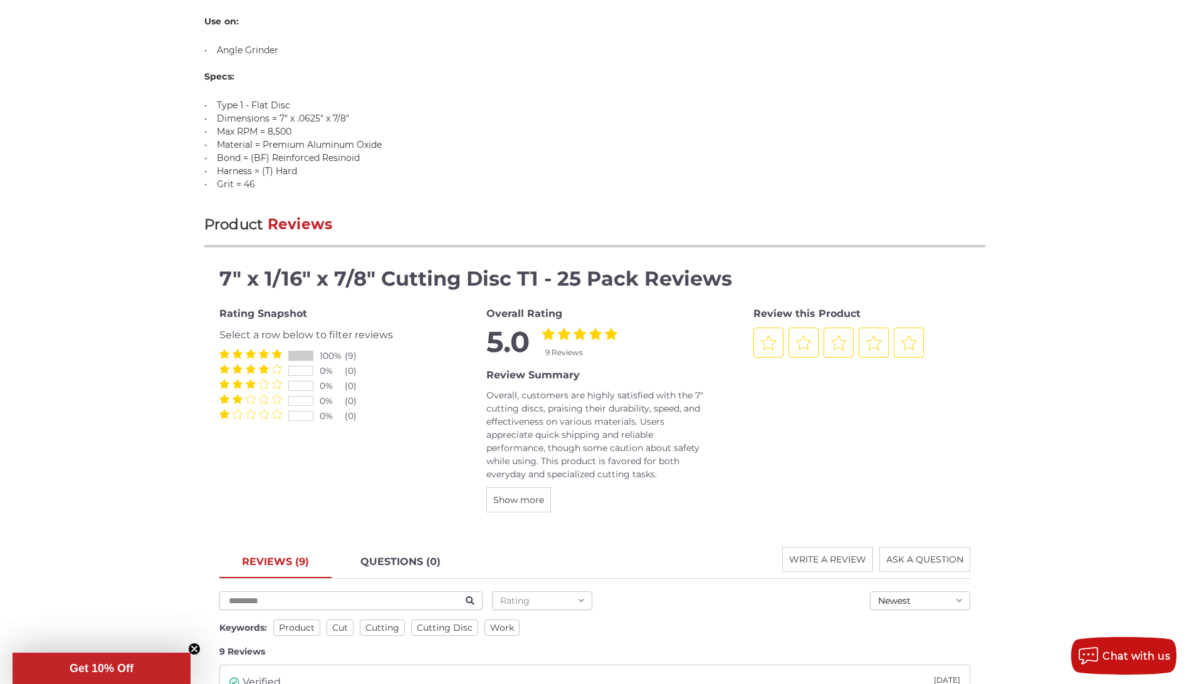
click at [304, 356] on div at bounding box center [301, 355] width 24 height 9
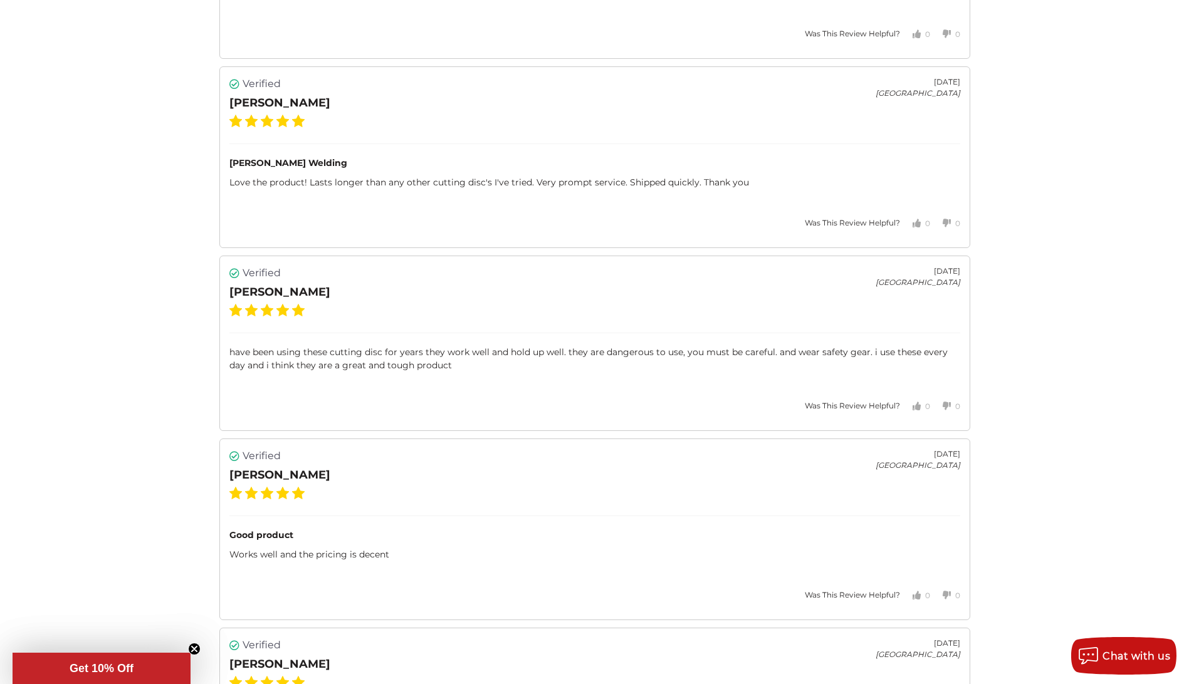
scroll to position [2193, 0]
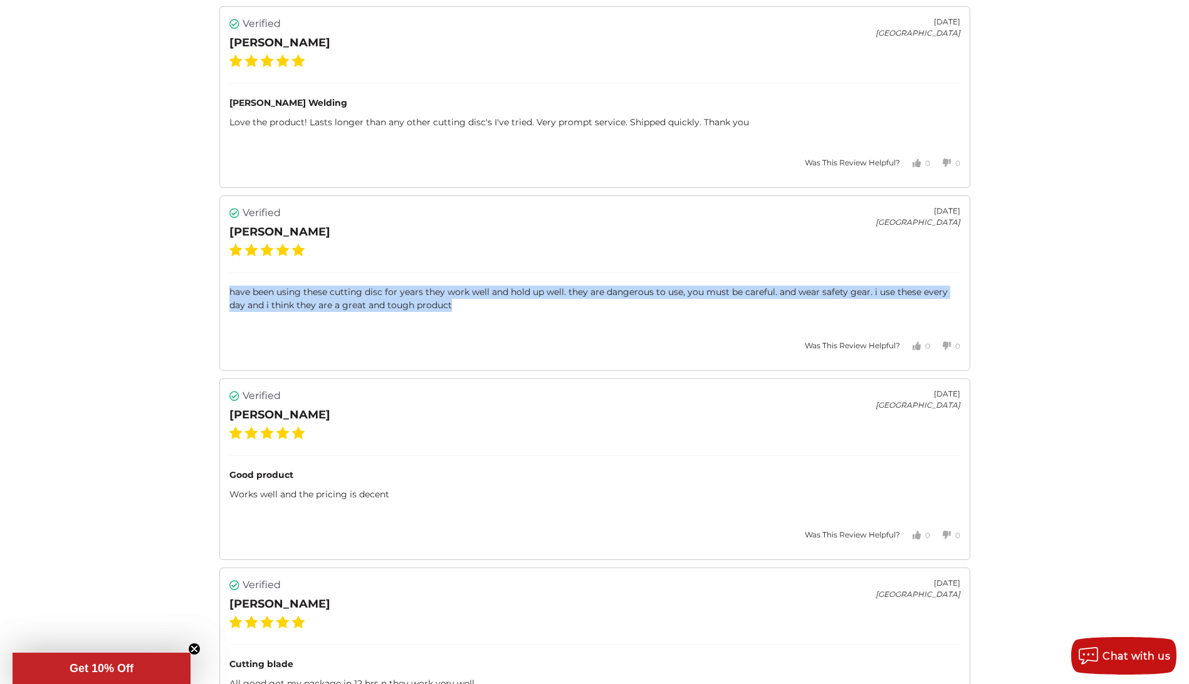
drag, startPoint x: 229, startPoint y: 294, endPoint x: 455, endPoint y: 308, distance: 226.0
click at [455, 308] on div "have been using these cutting disc for years they work well and hold up well. t…" at bounding box center [594, 299] width 731 height 26
click at [452, 313] on div "Verified michel m. July 19, 2022 United States have been using these cutting di…" at bounding box center [594, 282] width 751 height 175
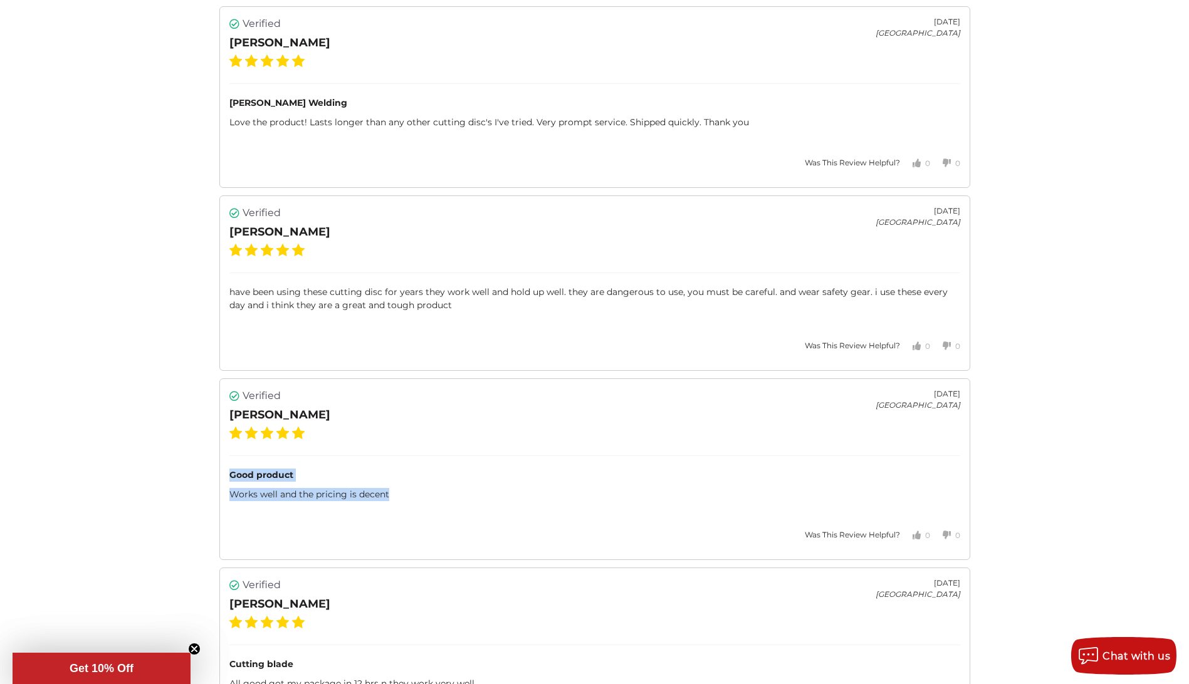
drag, startPoint x: 390, startPoint y: 496, endPoint x: 227, endPoint y: 476, distance: 164.0
click at [227, 476] on div "Verified James F. October 03, 2021 United States Good product Works well and th…" at bounding box center [594, 469] width 751 height 182
drag, startPoint x: 227, startPoint y: 476, endPoint x: 318, endPoint y: 477, distance: 91.5
click at [318, 477] on div "Good product" at bounding box center [594, 475] width 731 height 13
drag, startPoint x: 230, startPoint y: 476, endPoint x: 398, endPoint y: 494, distance: 169.6
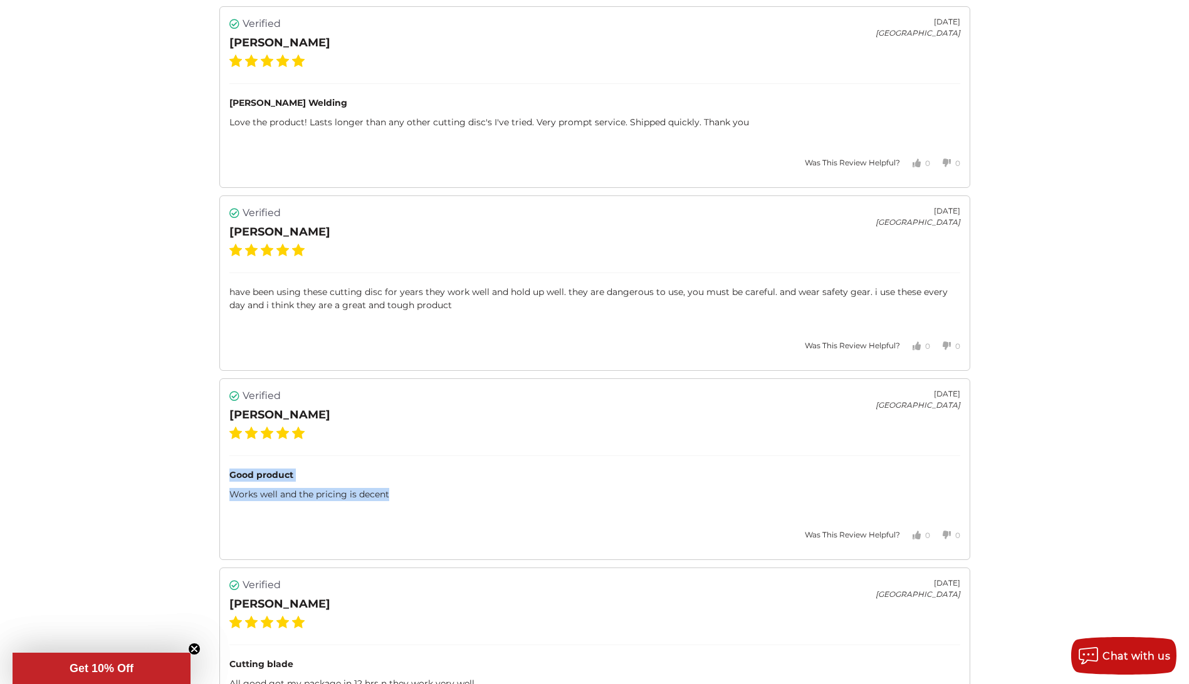
click at [398, 494] on div "Good product Works well and the pricing is decent" at bounding box center [594, 478] width 731 height 46
click at [404, 494] on div "Works well and the pricing is decent" at bounding box center [594, 494] width 731 height 13
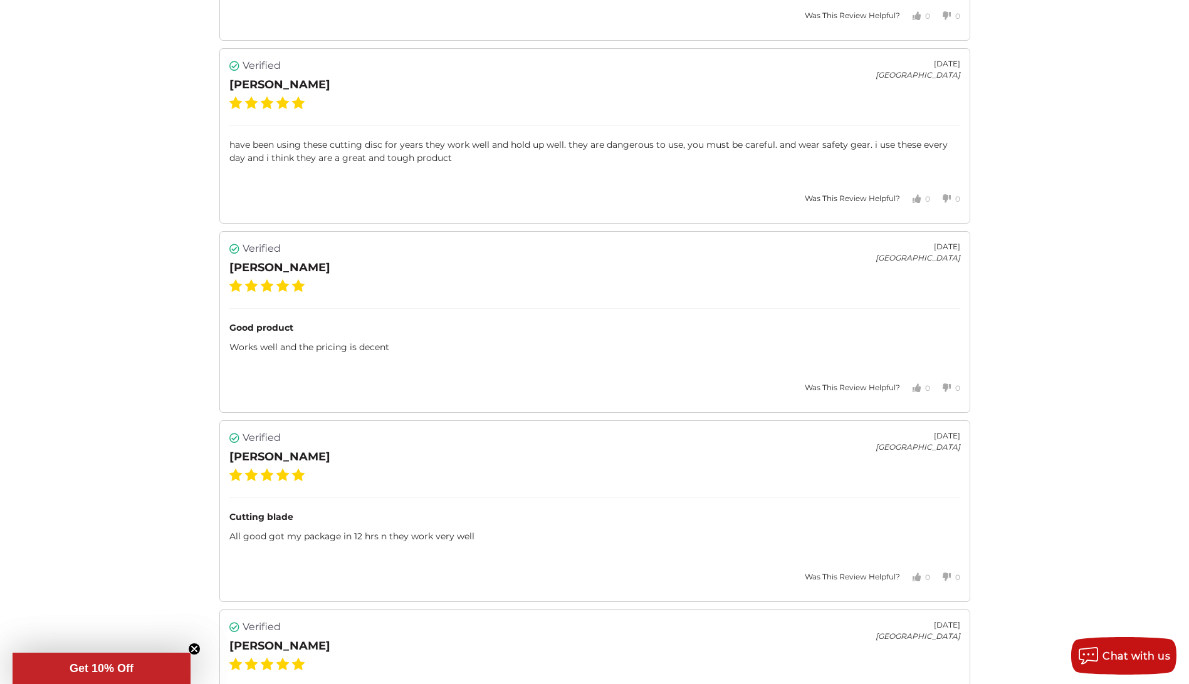
scroll to position [2381, 0]
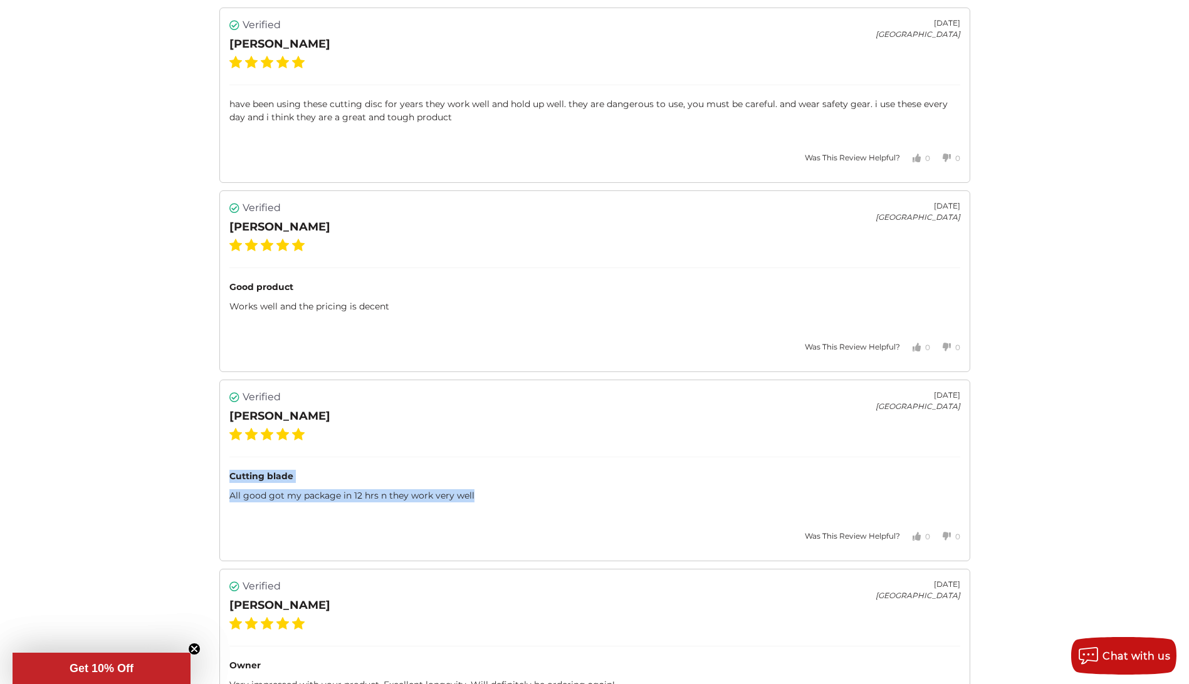
drag, startPoint x: 229, startPoint y: 477, endPoint x: 483, endPoint y: 502, distance: 255.0
click at [483, 502] on div "Cutting blade All good got my package in 12 hrs n they work very well" at bounding box center [594, 480] width 731 height 46
drag, startPoint x: 483, startPoint y: 502, endPoint x: 407, endPoint y: 514, distance: 76.6
click at [407, 514] on div "Verified Peter G. July 08, 2021 United States Cutting blade All good got my pac…" at bounding box center [594, 471] width 751 height 182
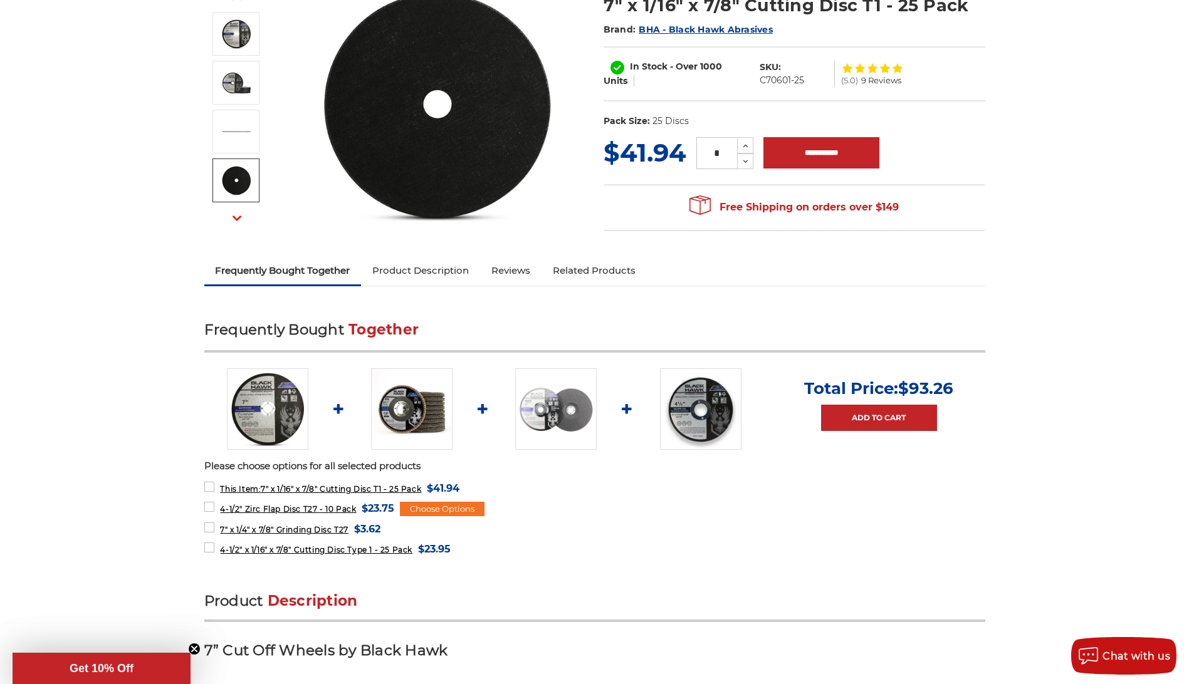
scroll to position [0, 0]
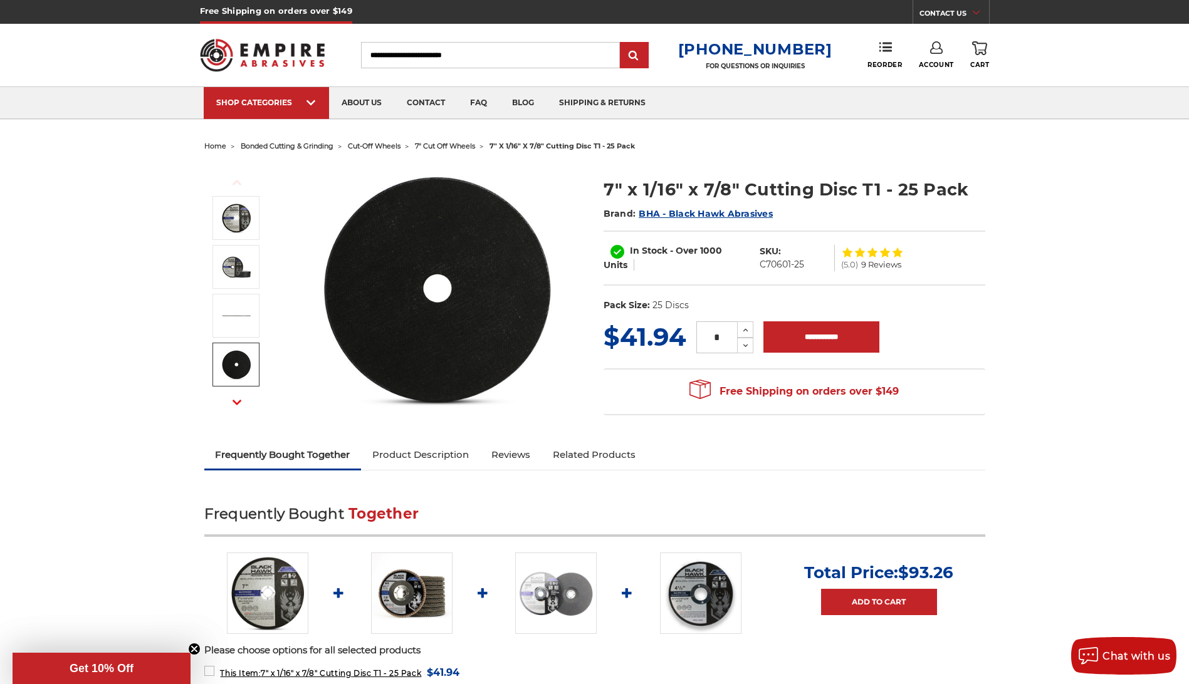
click at [264, 49] on img at bounding box center [262, 55] width 125 height 49
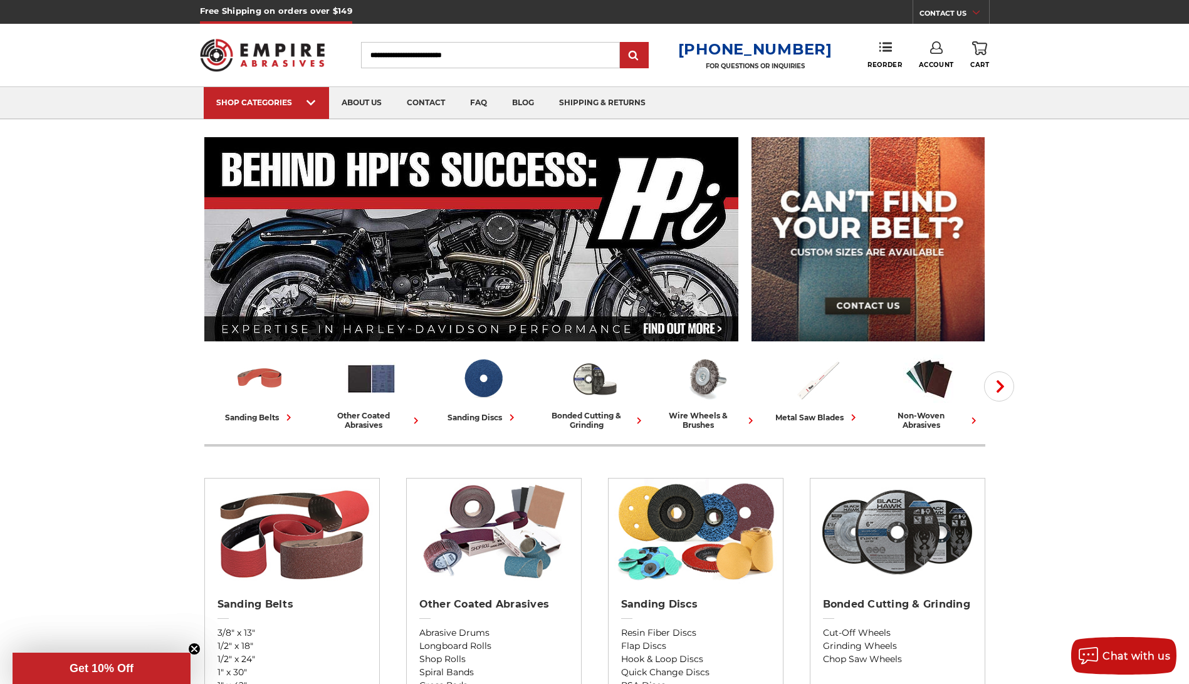
click at [247, 54] on img at bounding box center [262, 55] width 125 height 49
drag, startPoint x: 1079, startPoint y: 1, endPoint x: 120, endPoint y: 153, distance: 971.9
